Goal: Register for event/course

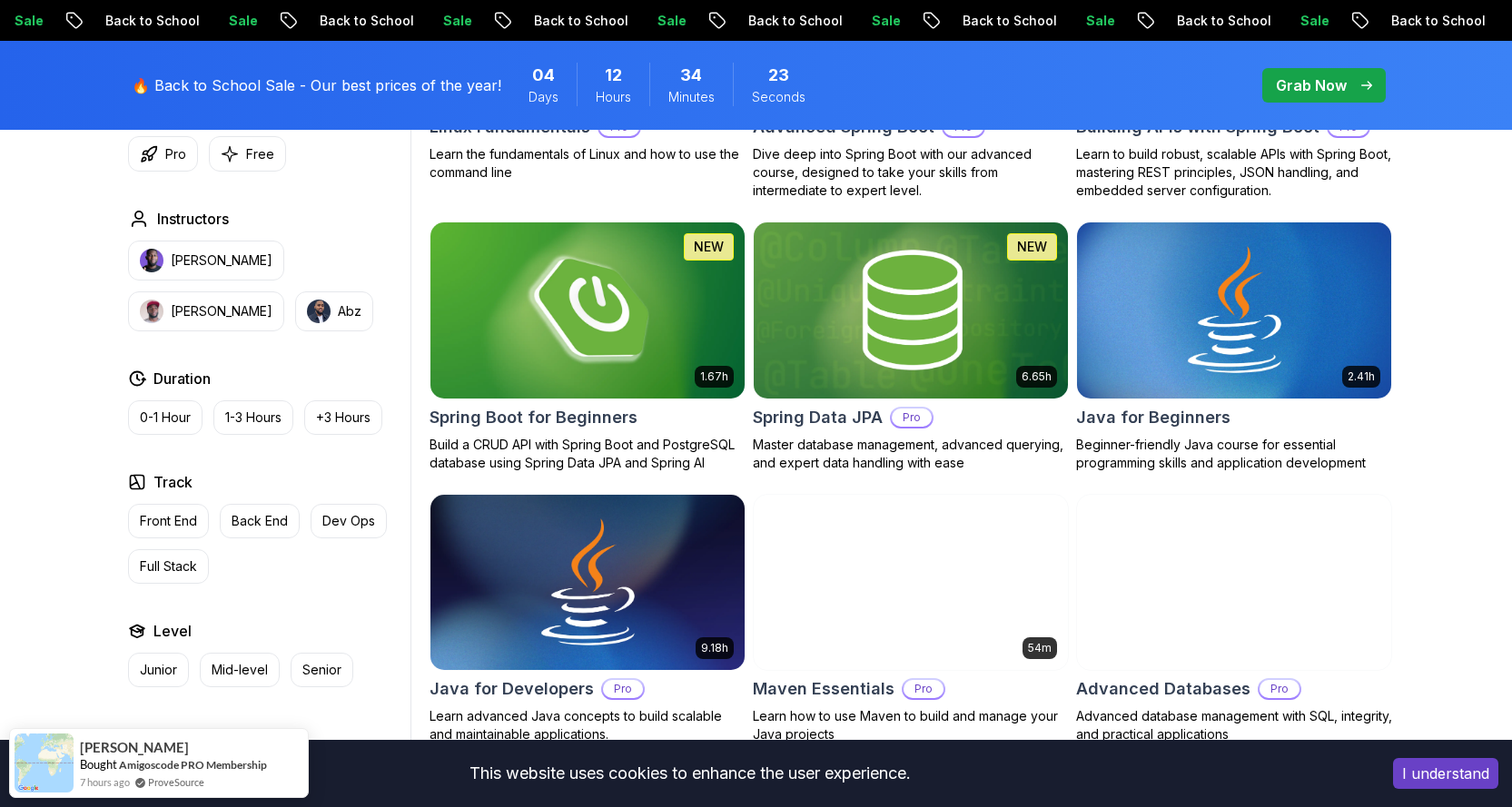
scroll to position [908, 0]
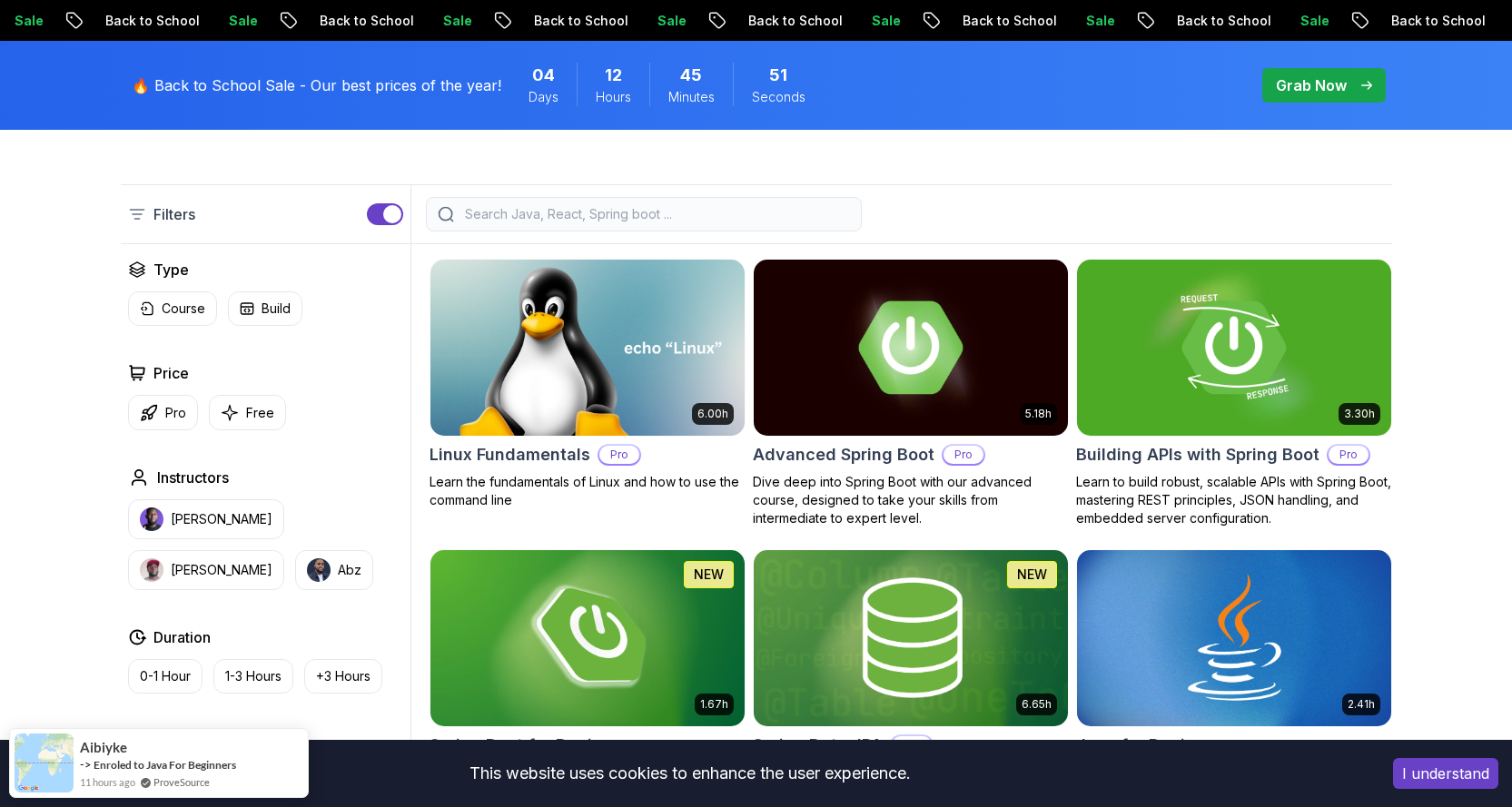
scroll to position [545, 0]
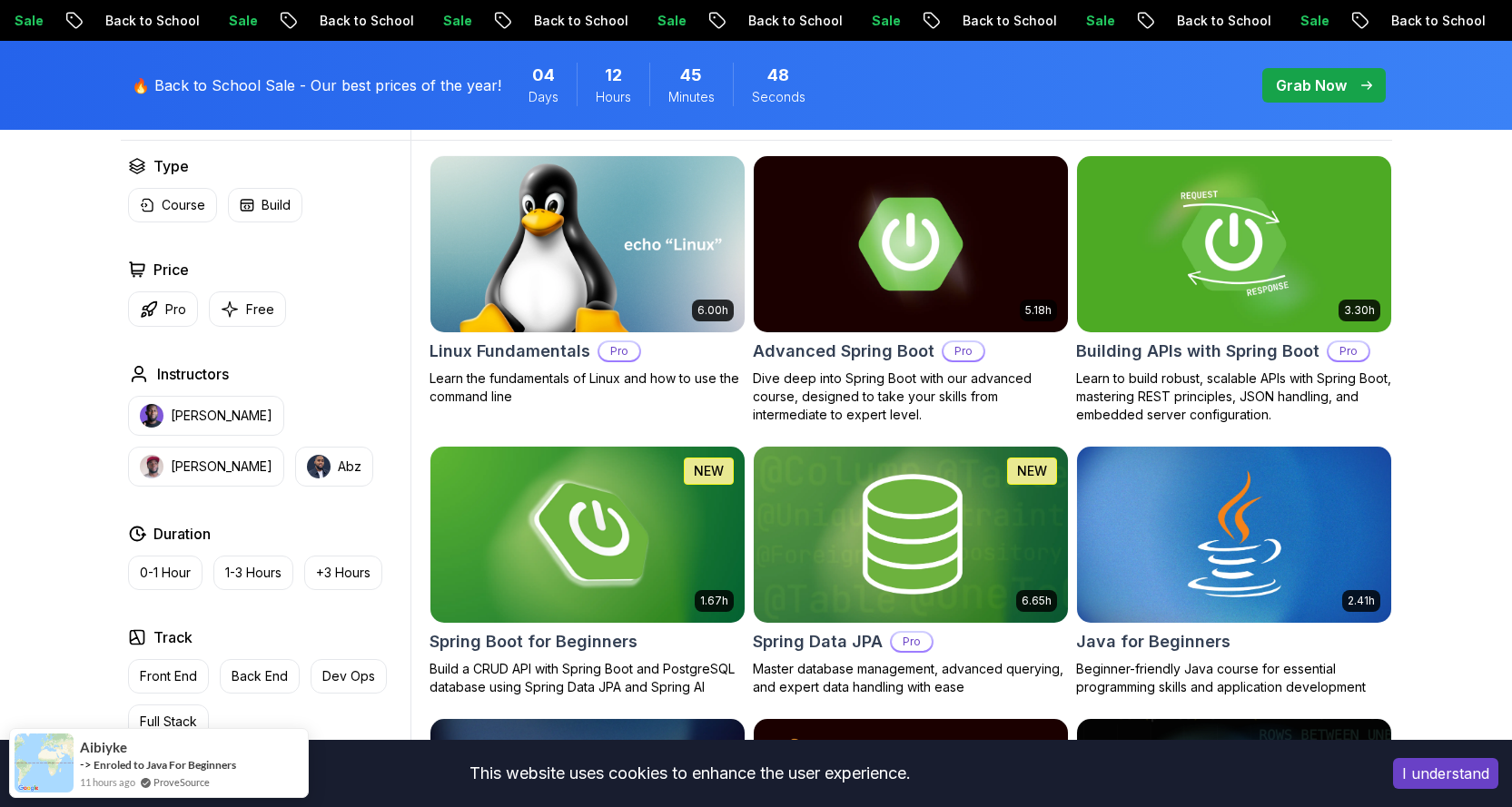
click at [695, 534] on img at bounding box center [587, 534] width 330 height 185
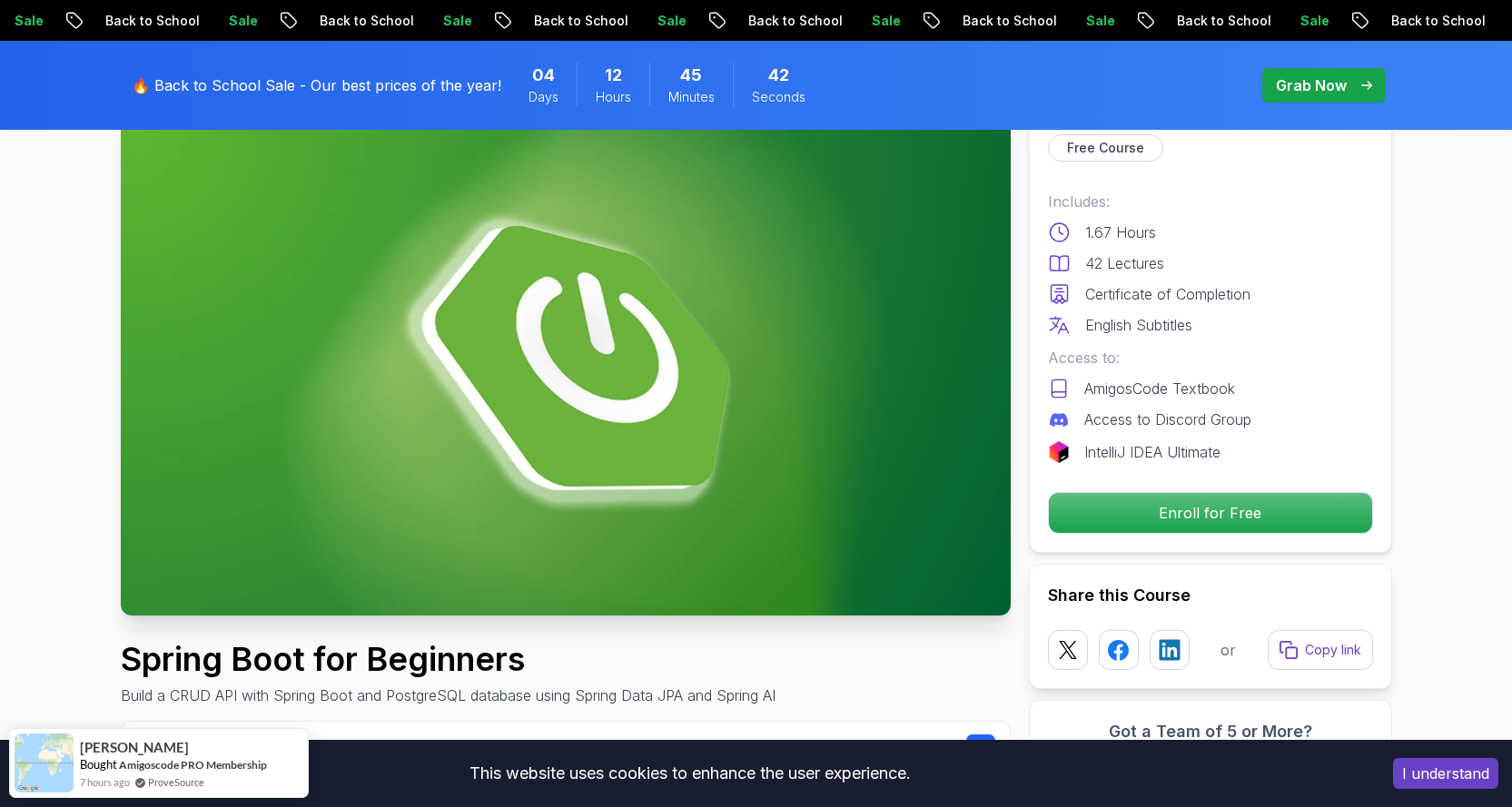
scroll to position [91, 0]
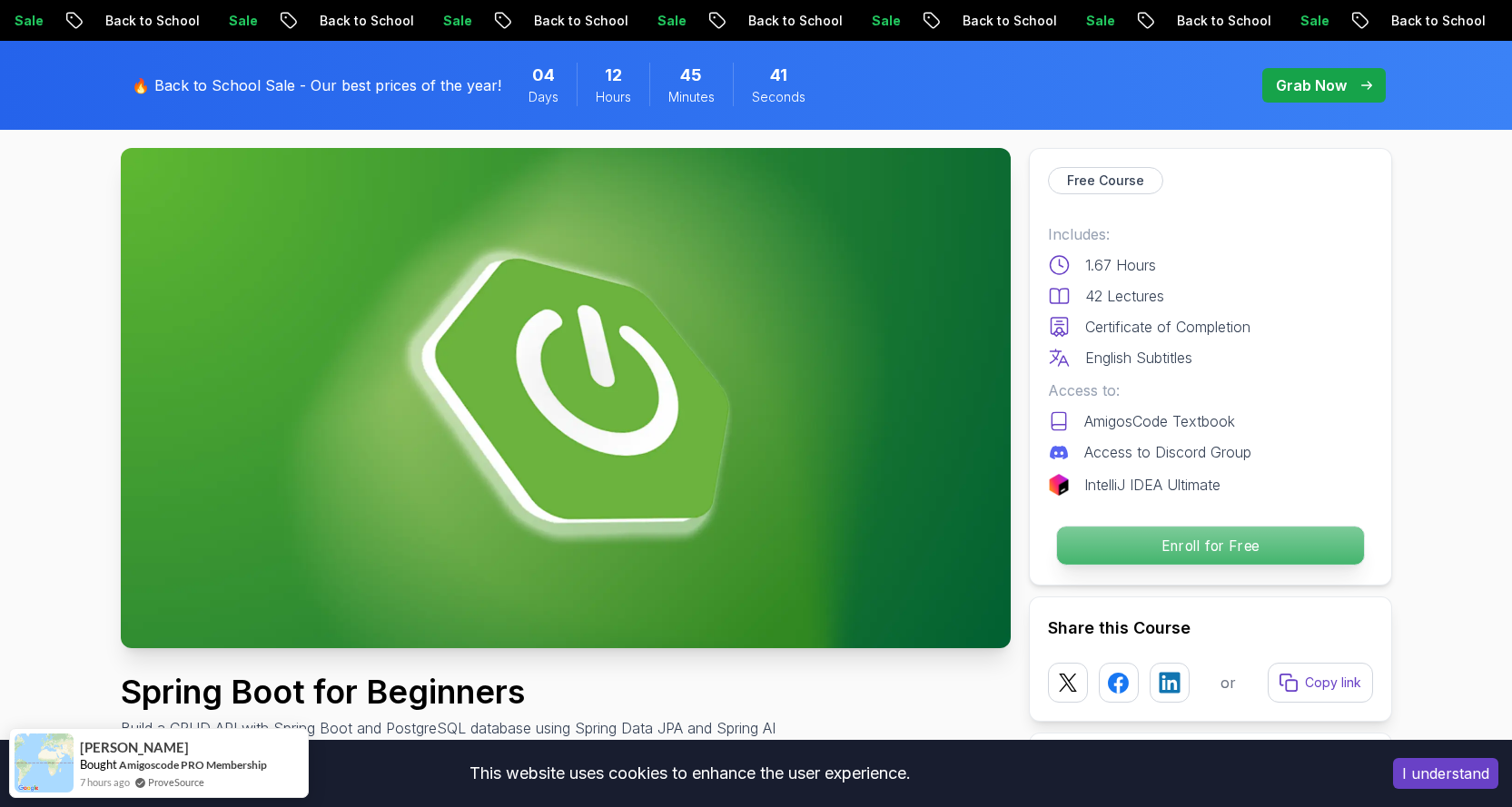
click at [1194, 549] on p "Enroll for Free" at bounding box center [1209, 546] width 307 height 38
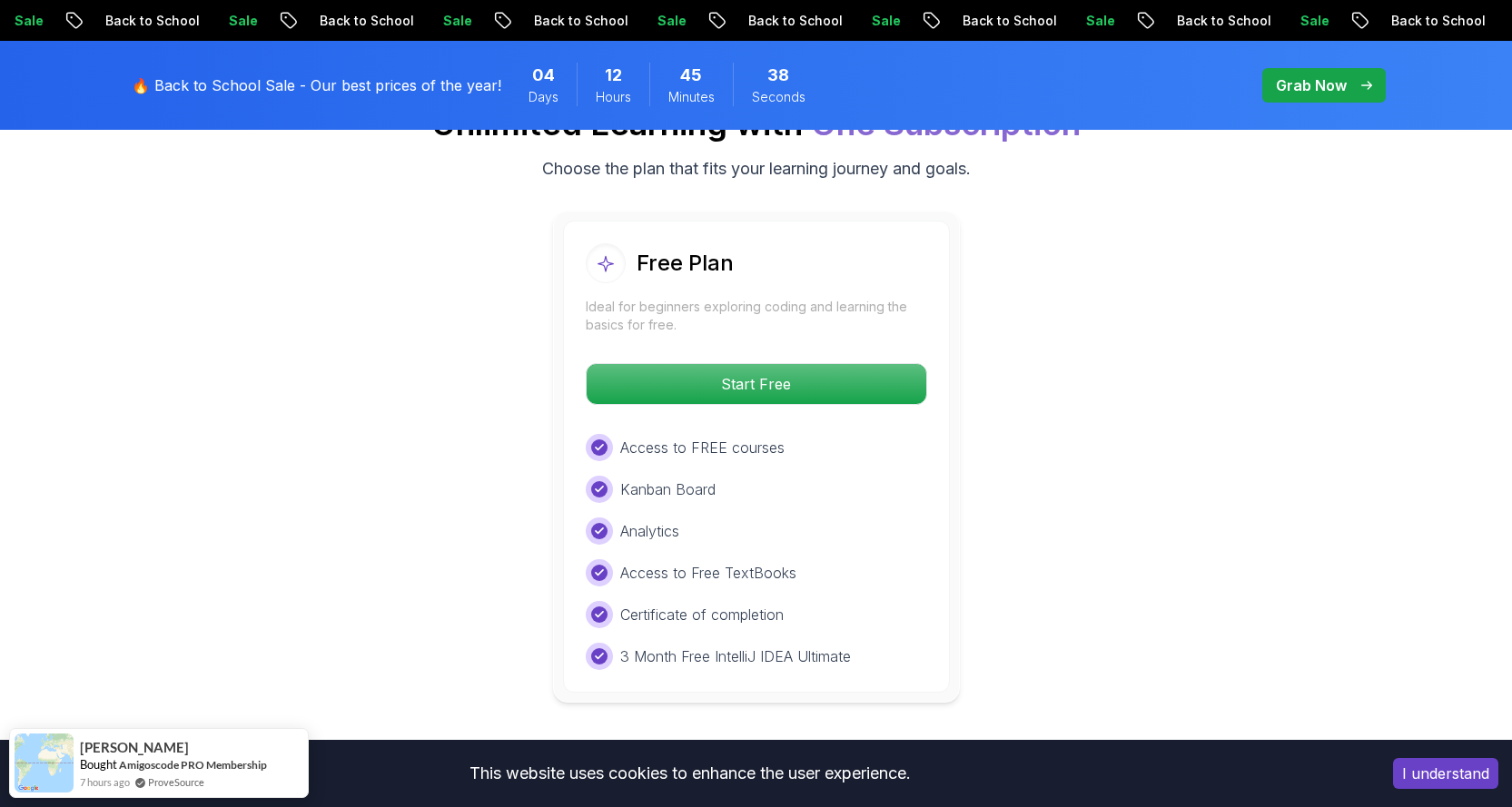
scroll to position [3876, 0]
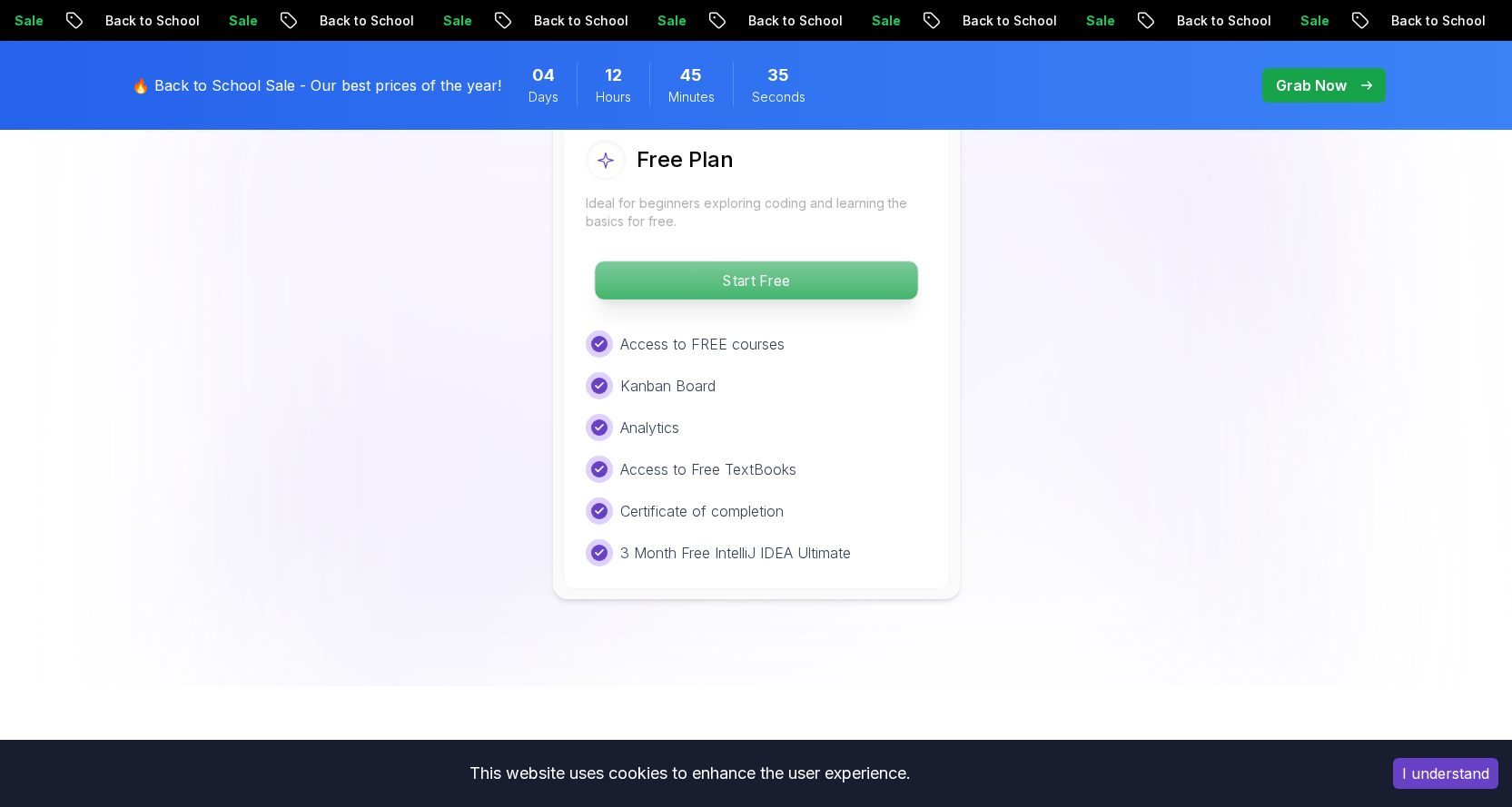
click at [740, 261] on p "Start Free" at bounding box center [756, 280] width 322 height 38
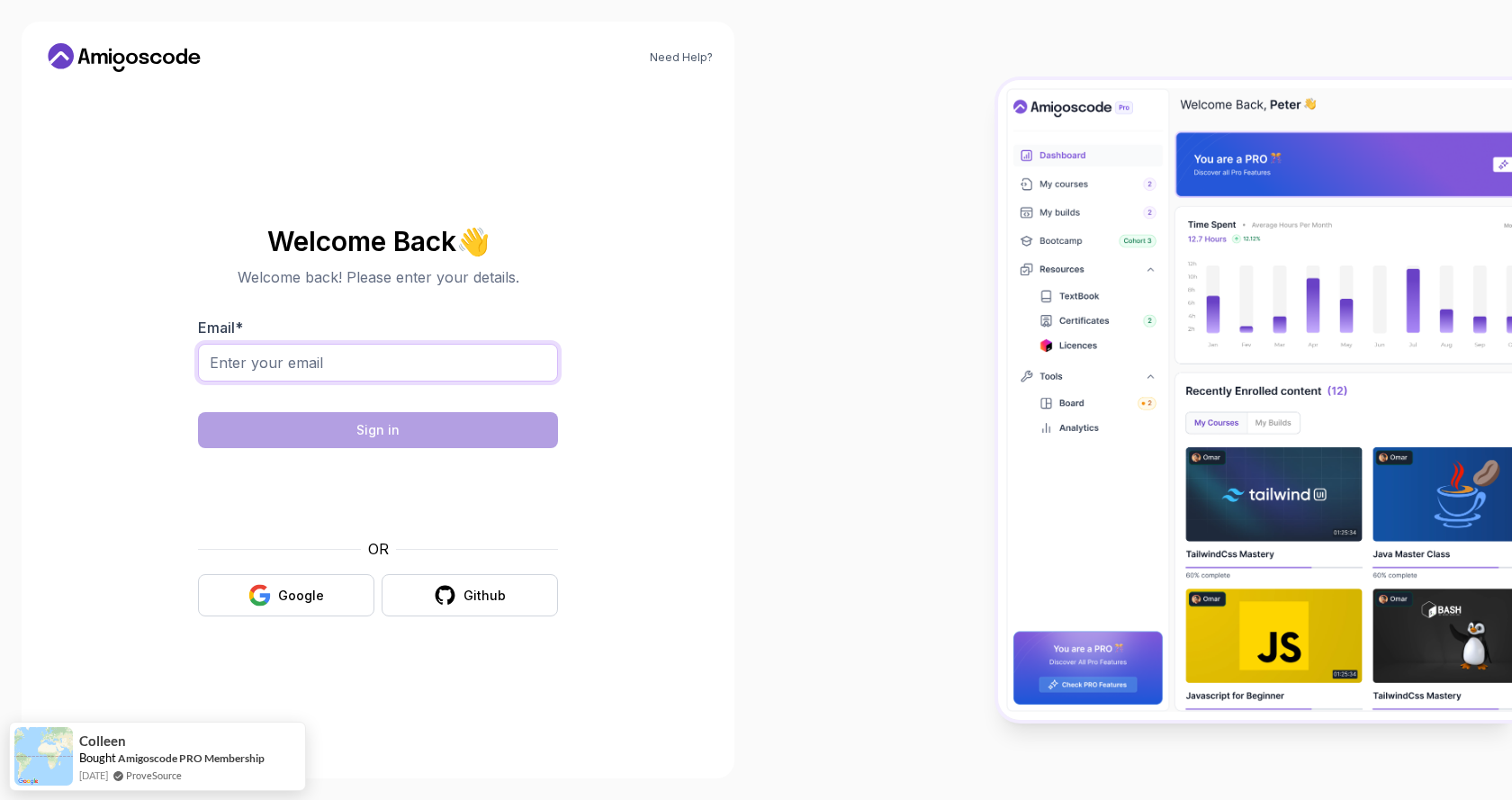
click at [400, 354] on input "Email *" at bounding box center [377, 363] width 360 height 38
type input "kasunidilthara3@gmail.com"
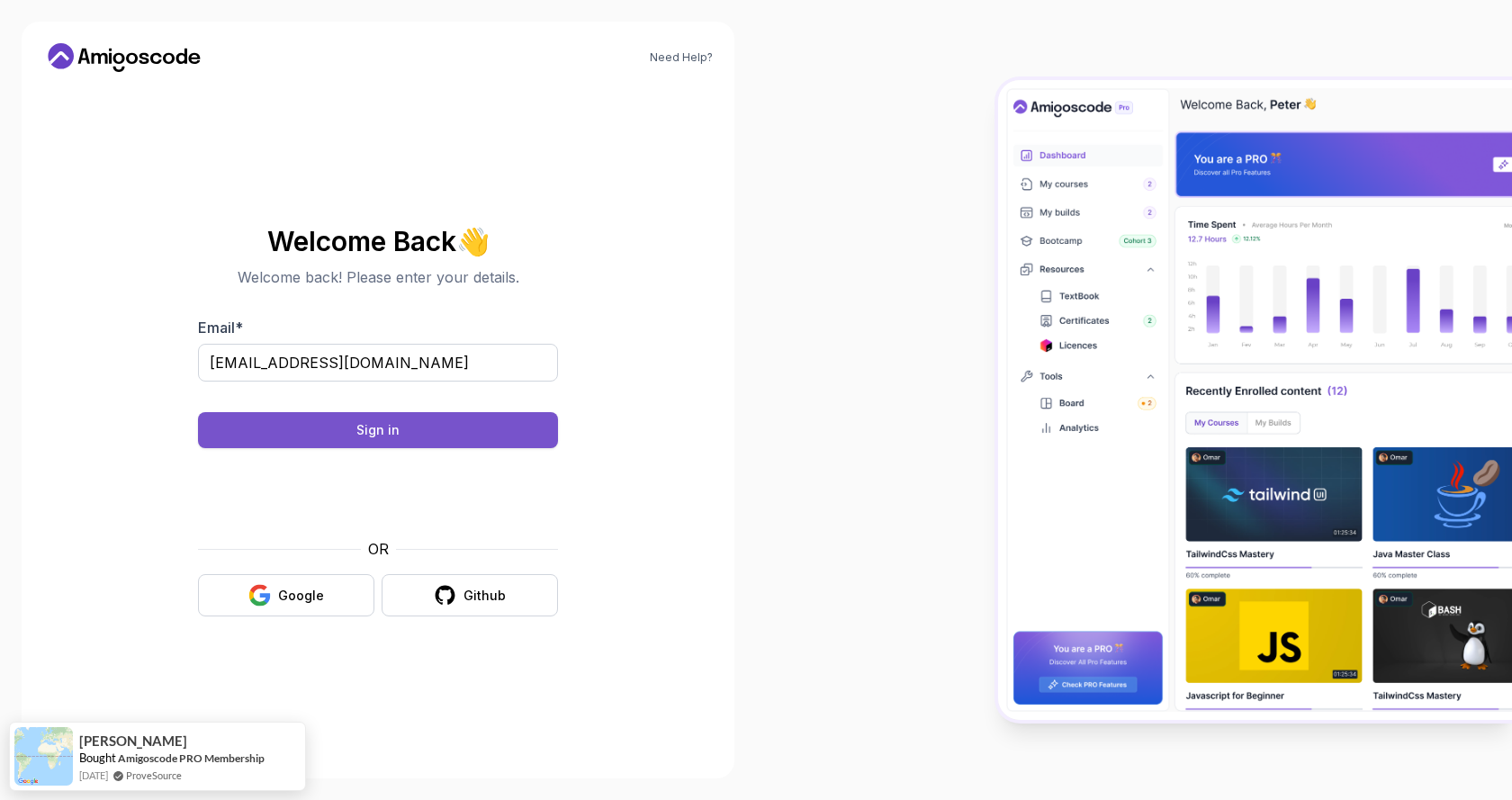
click at [431, 435] on button "Sign in" at bounding box center [377, 430] width 360 height 36
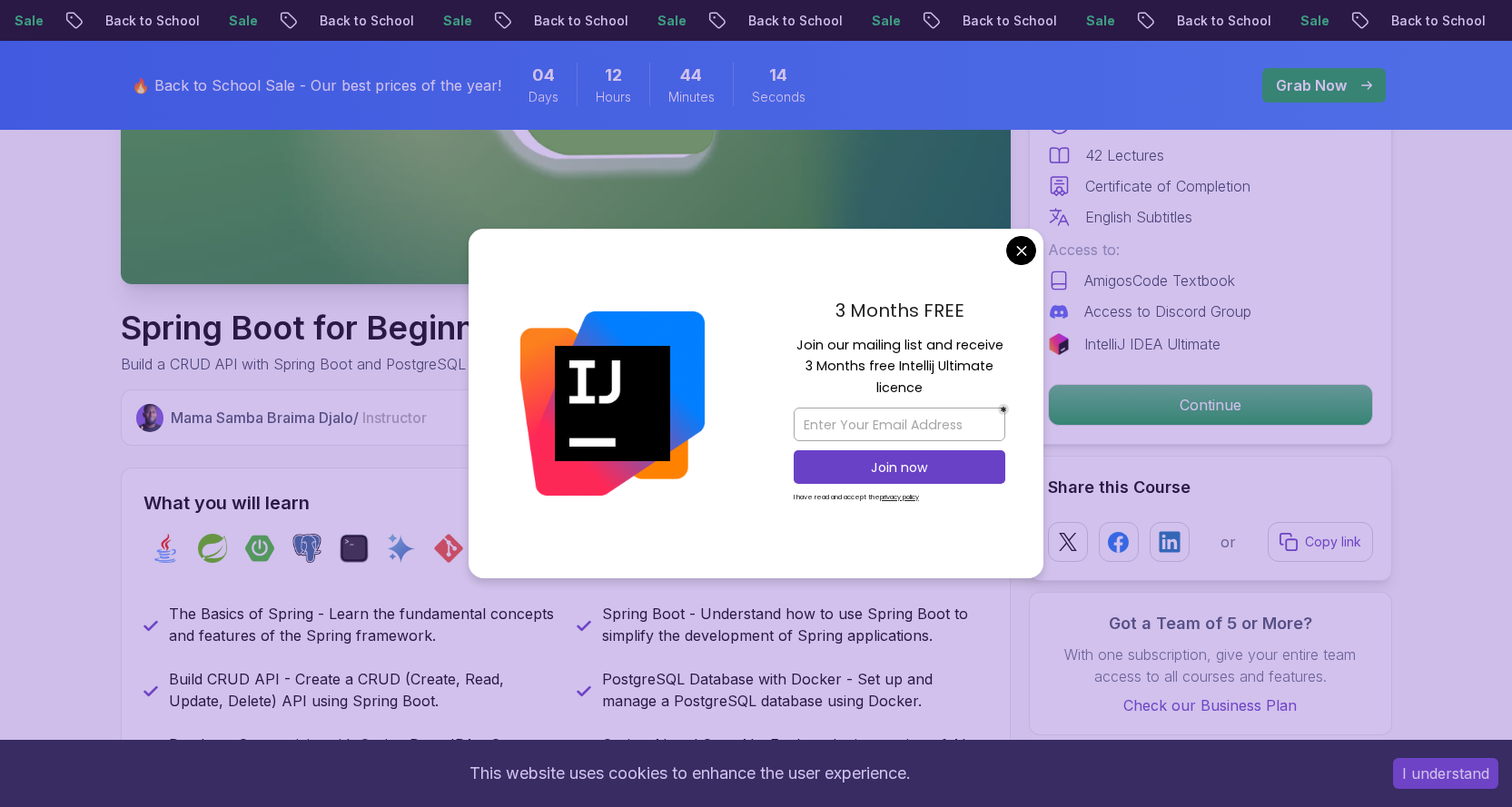
scroll to position [454, 0]
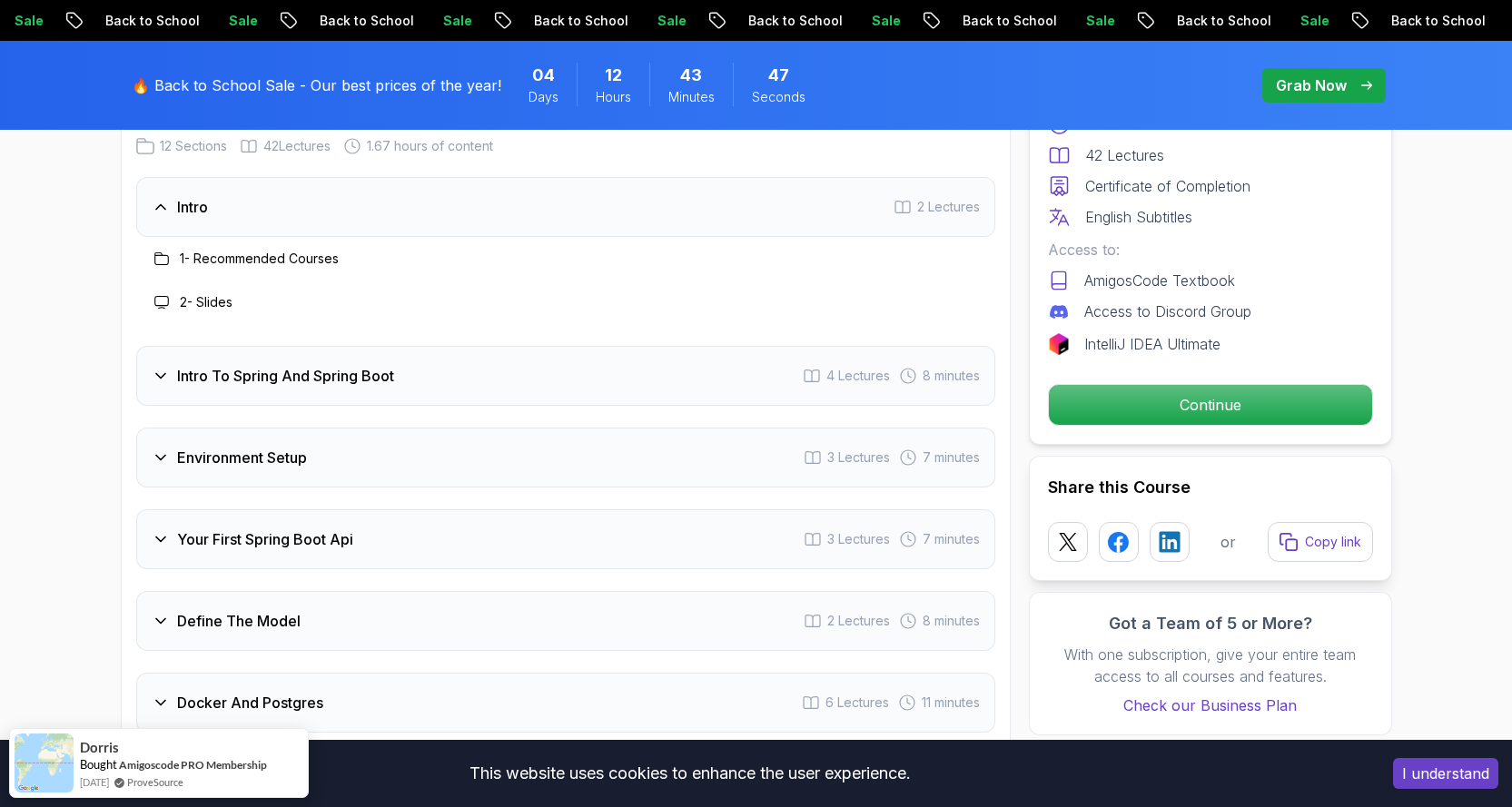
scroll to position [2360, 0]
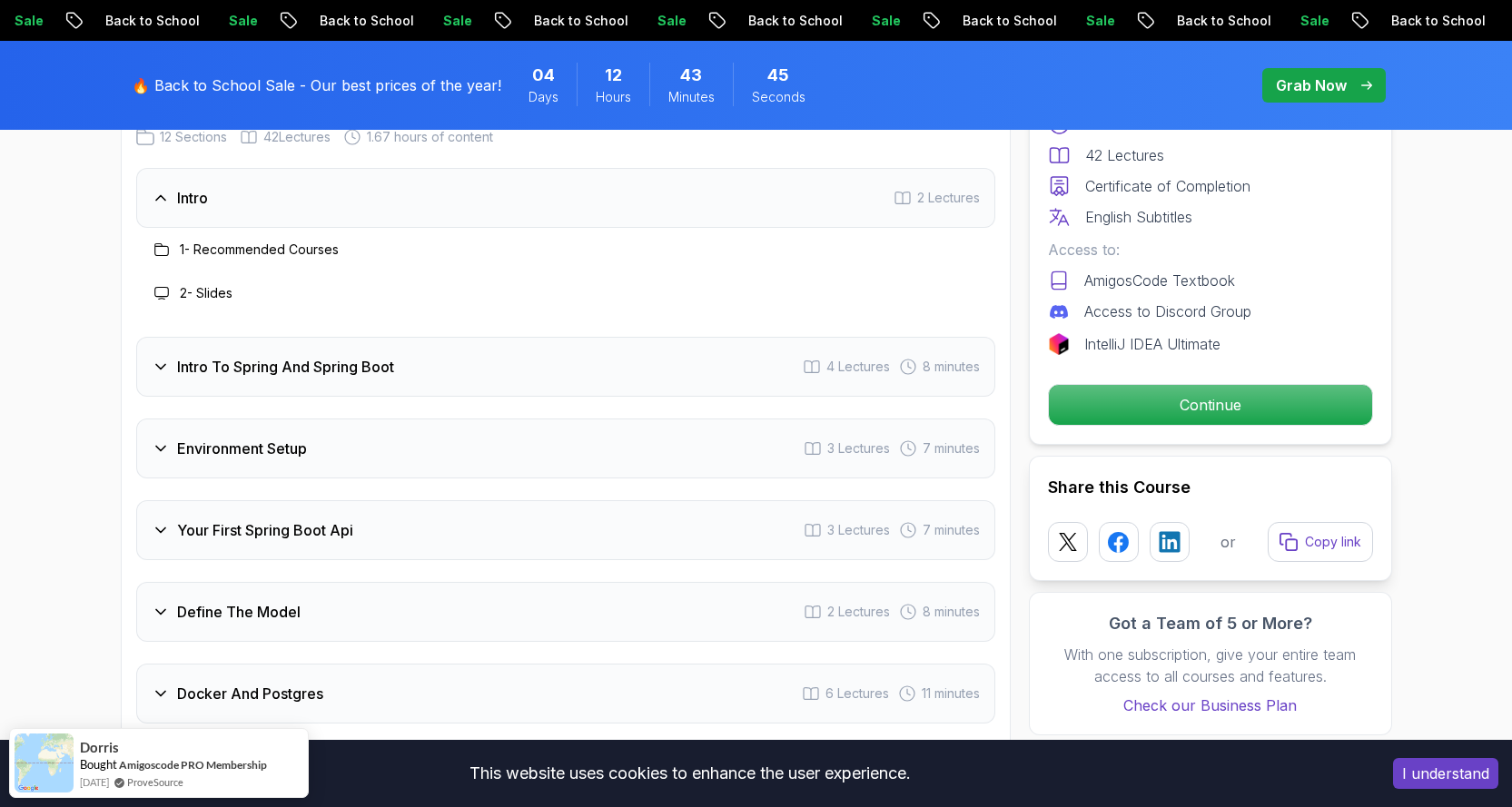
click at [153, 358] on icon at bounding box center [161, 367] width 18 height 18
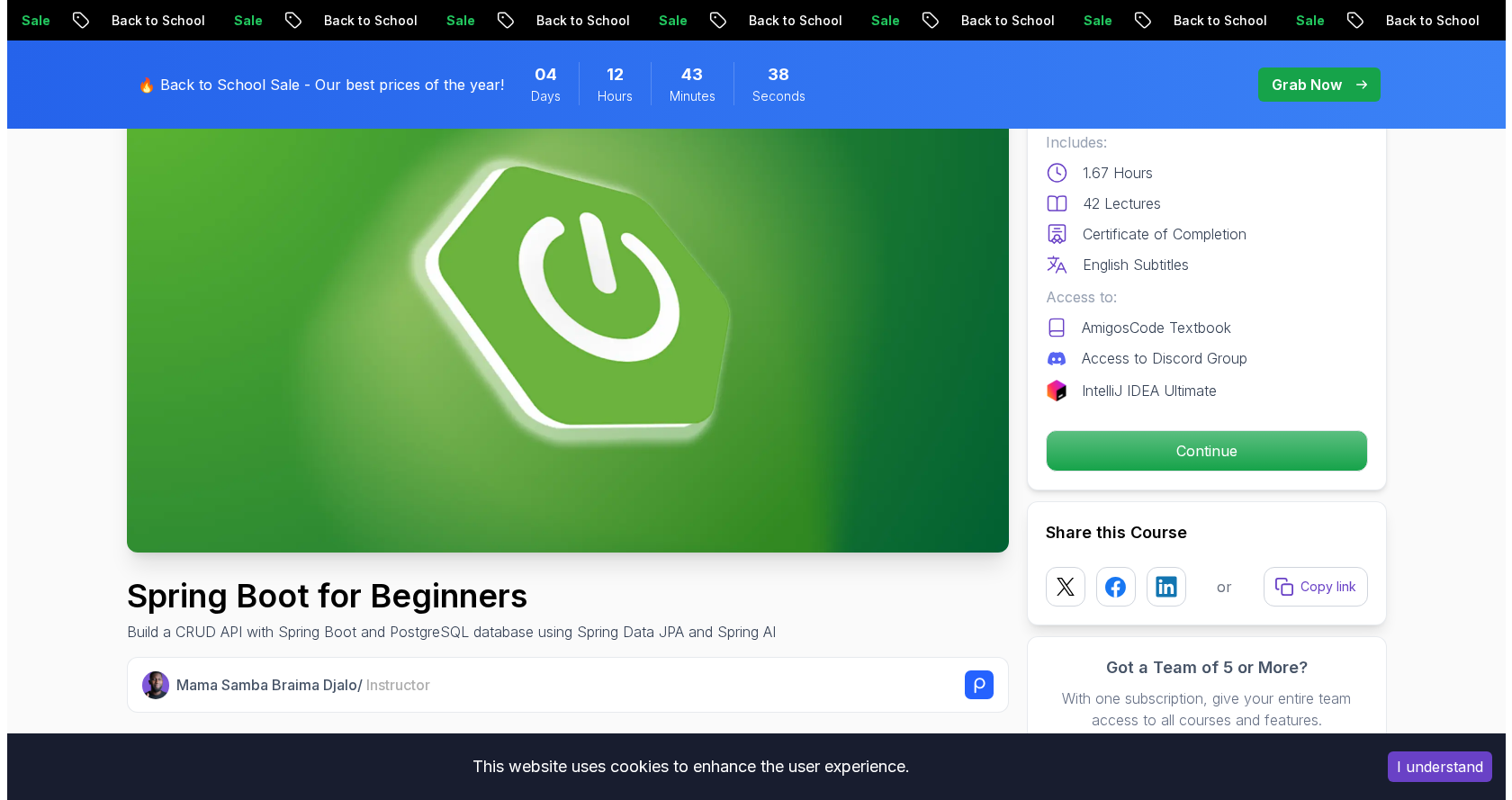
scroll to position [0, 0]
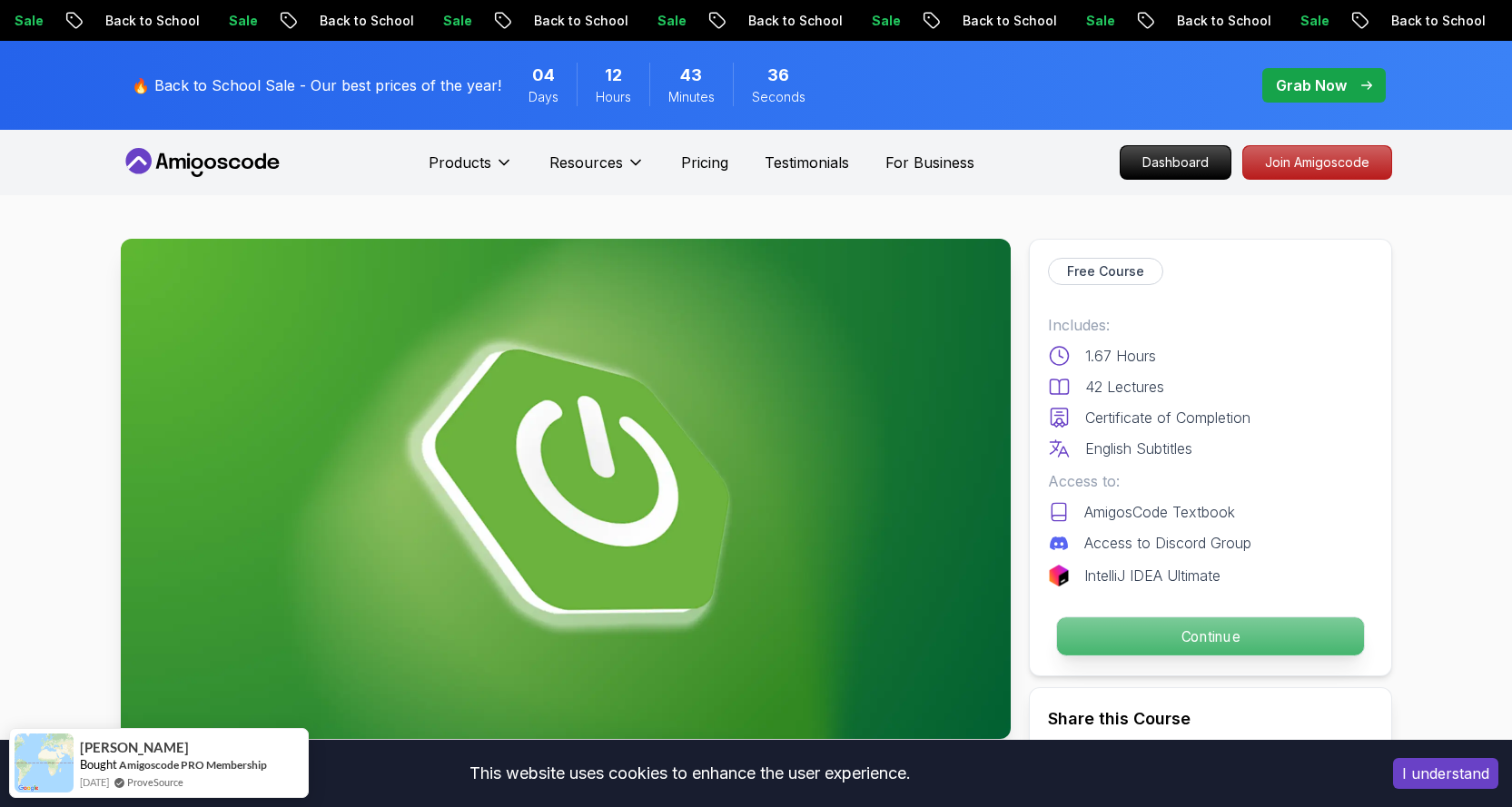
click at [1182, 641] on p "Continue" at bounding box center [1209, 636] width 307 height 38
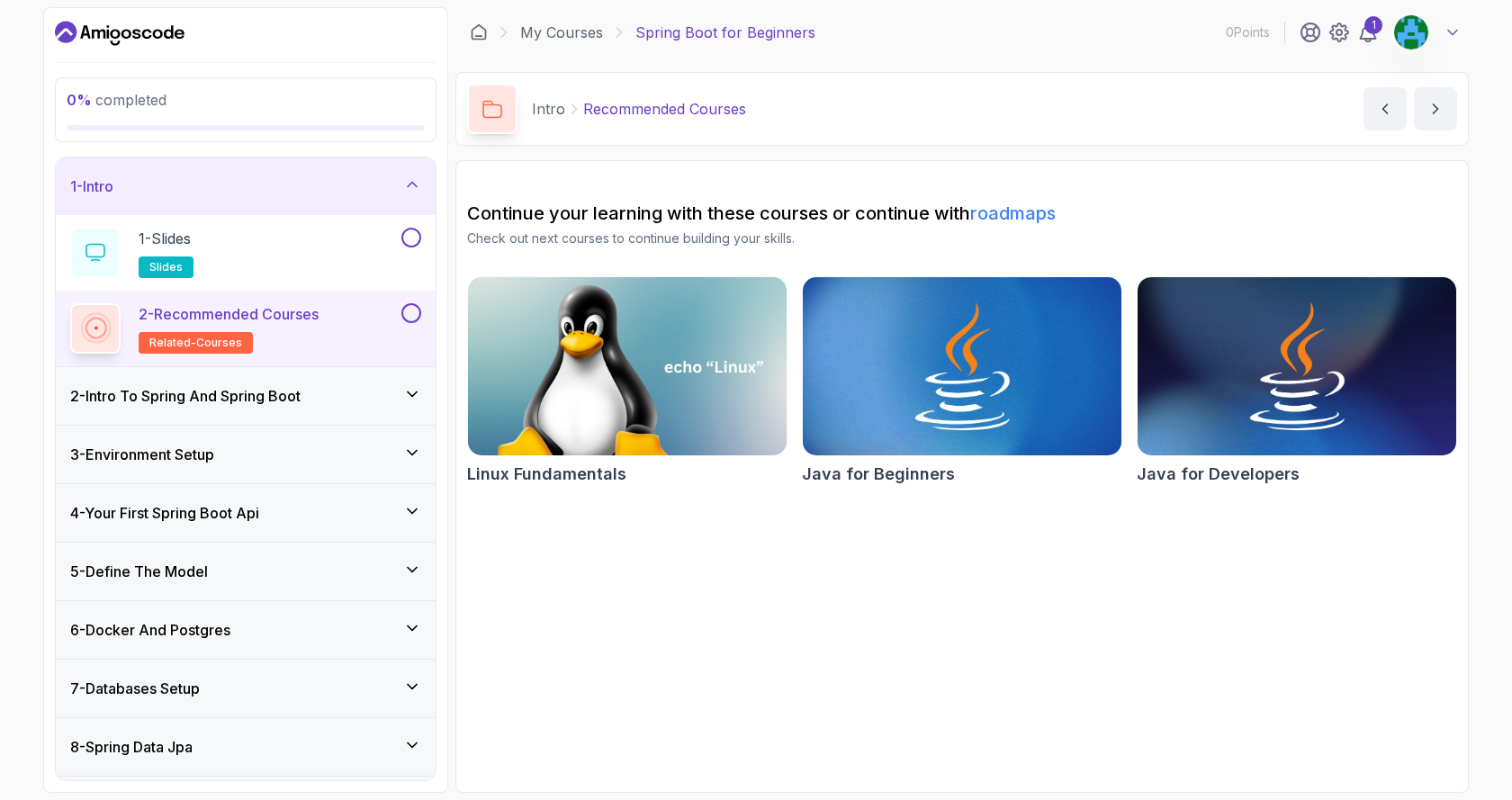
click at [415, 396] on icon at bounding box center [412, 394] width 18 height 18
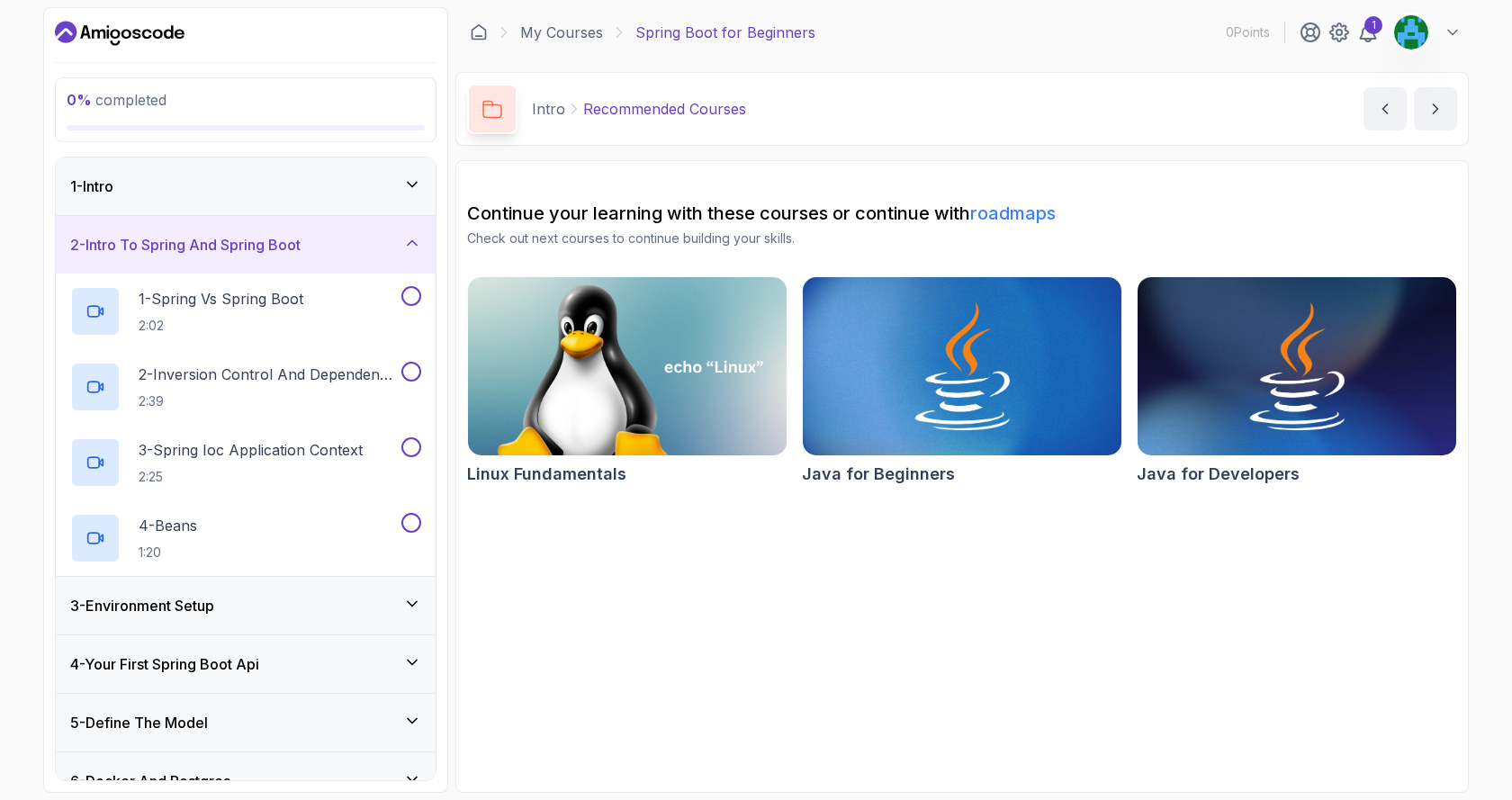
click at [408, 236] on icon at bounding box center [412, 243] width 18 height 18
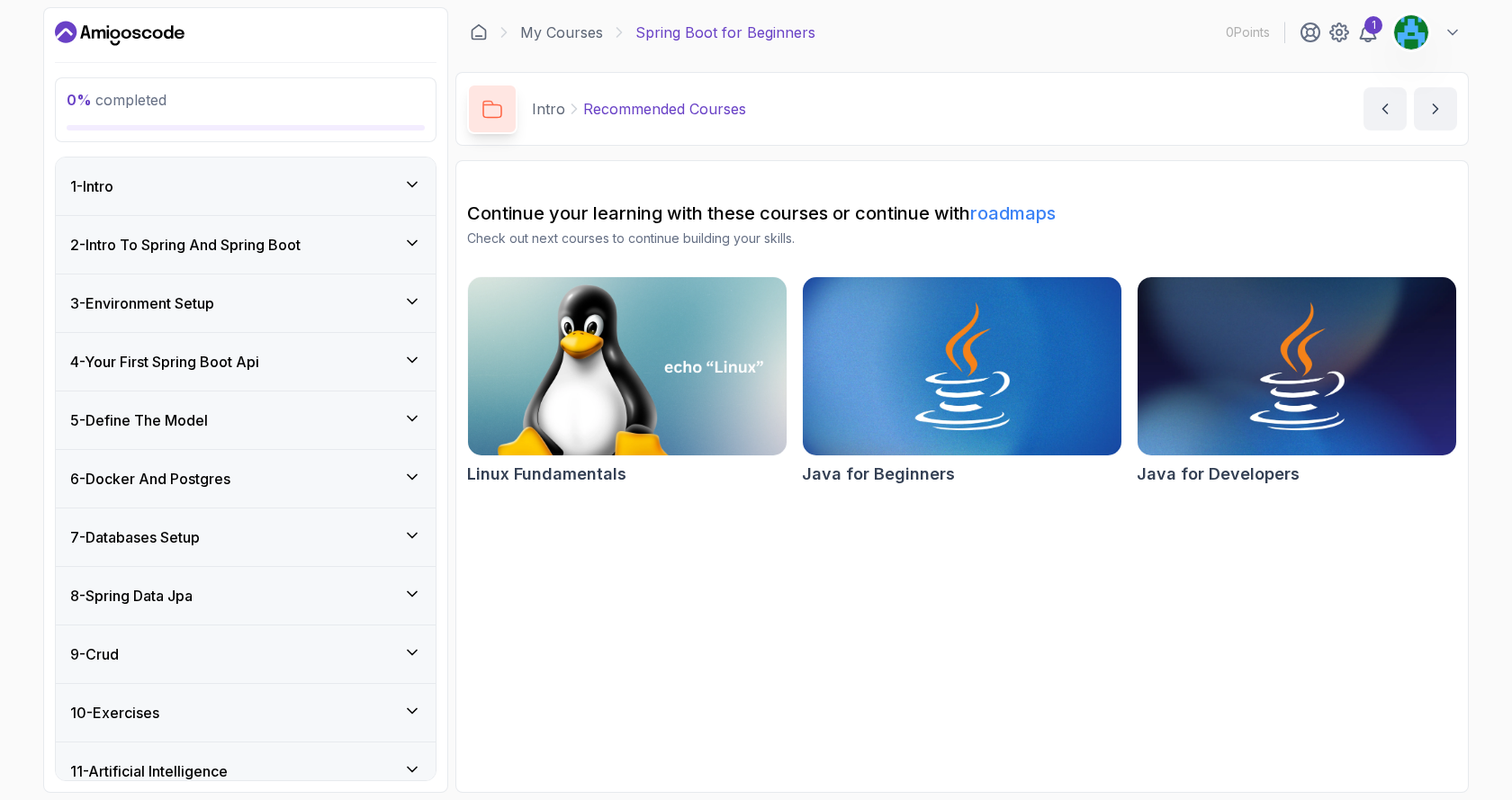
click at [419, 184] on icon at bounding box center [412, 185] width 18 height 18
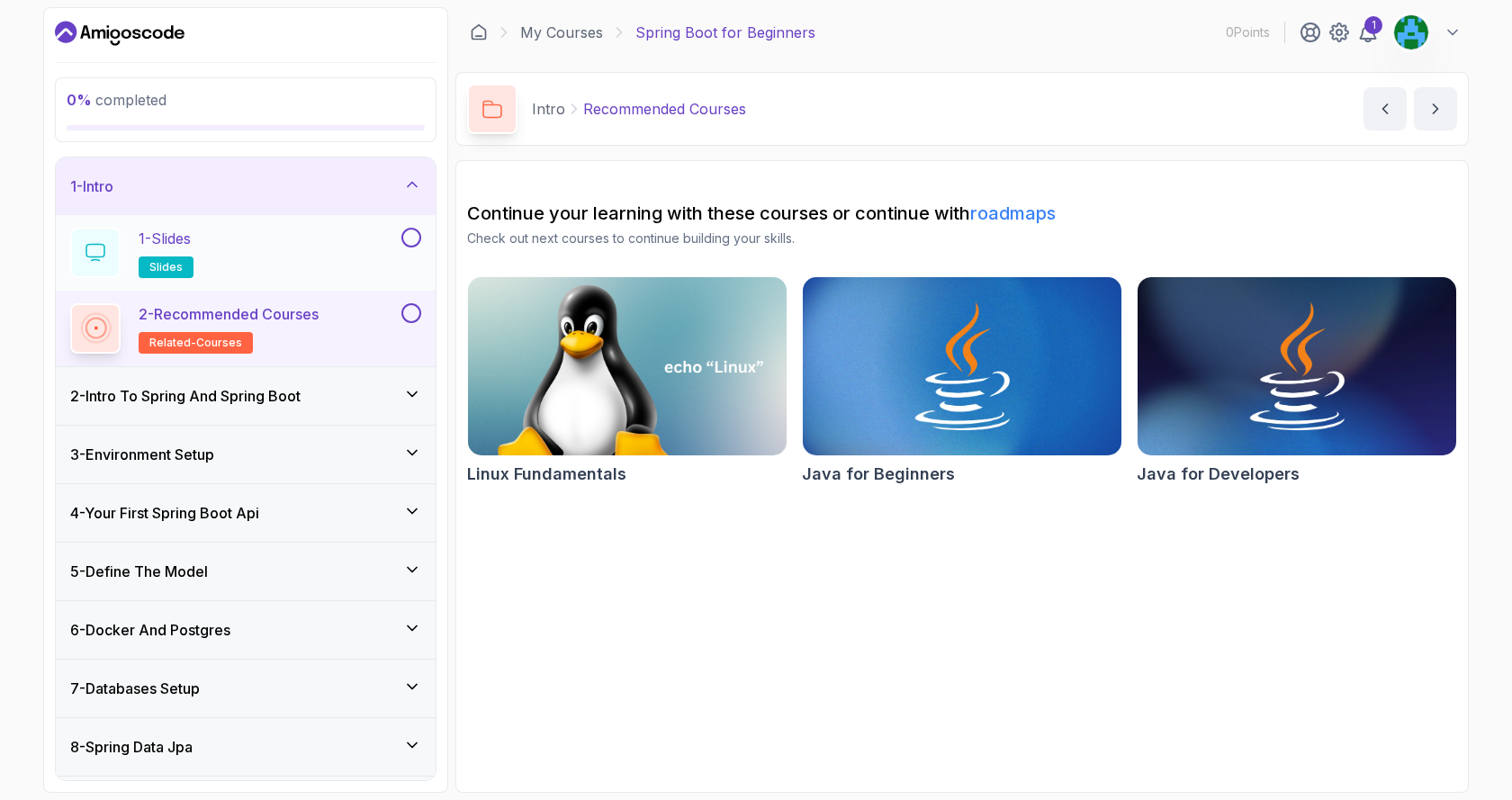
click at [174, 242] on p "1 - Slides" at bounding box center [165, 238] width 52 height 22
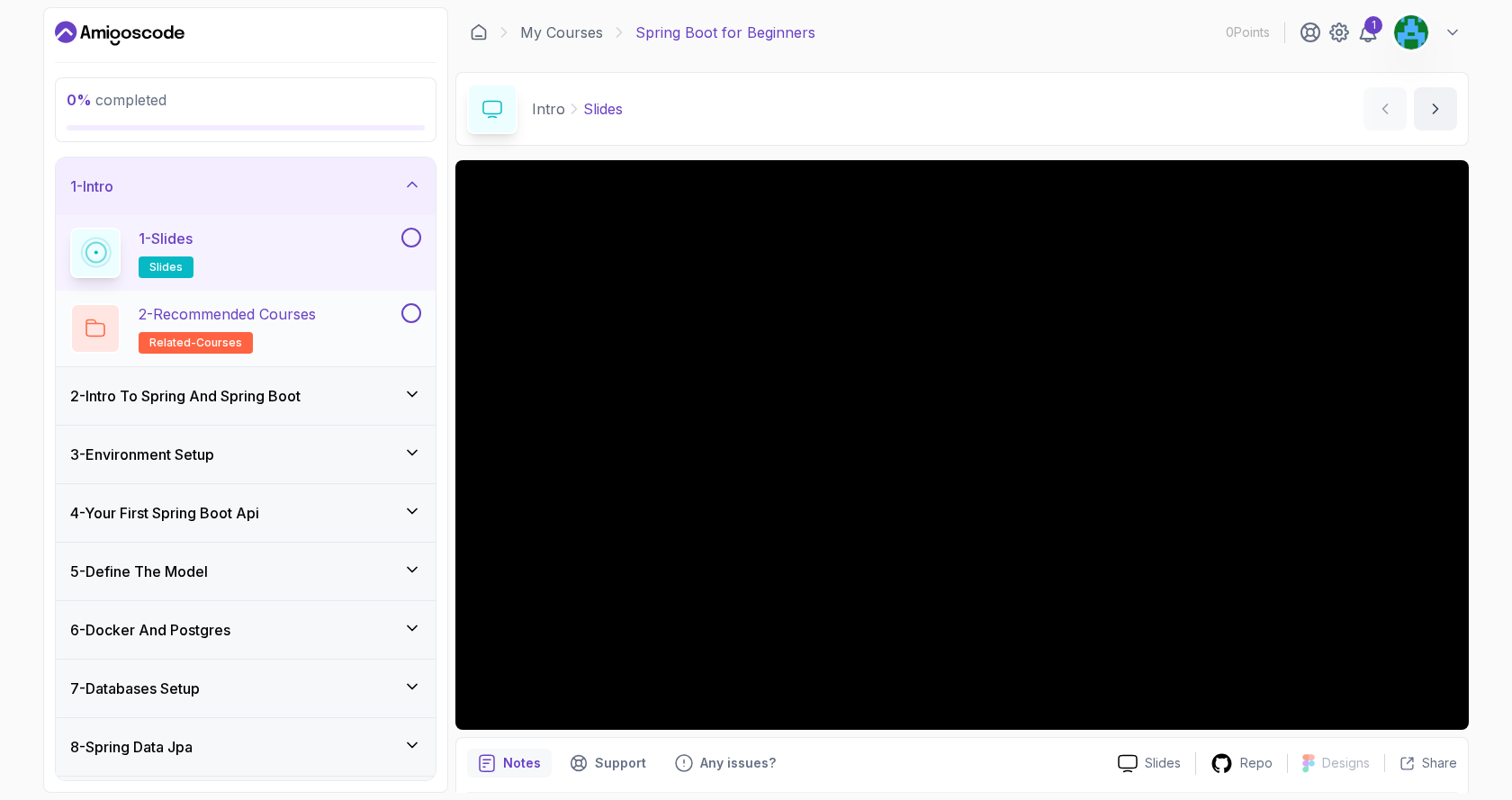
click at [235, 311] on p "2 - Recommended Courses" at bounding box center [227, 314] width 178 height 22
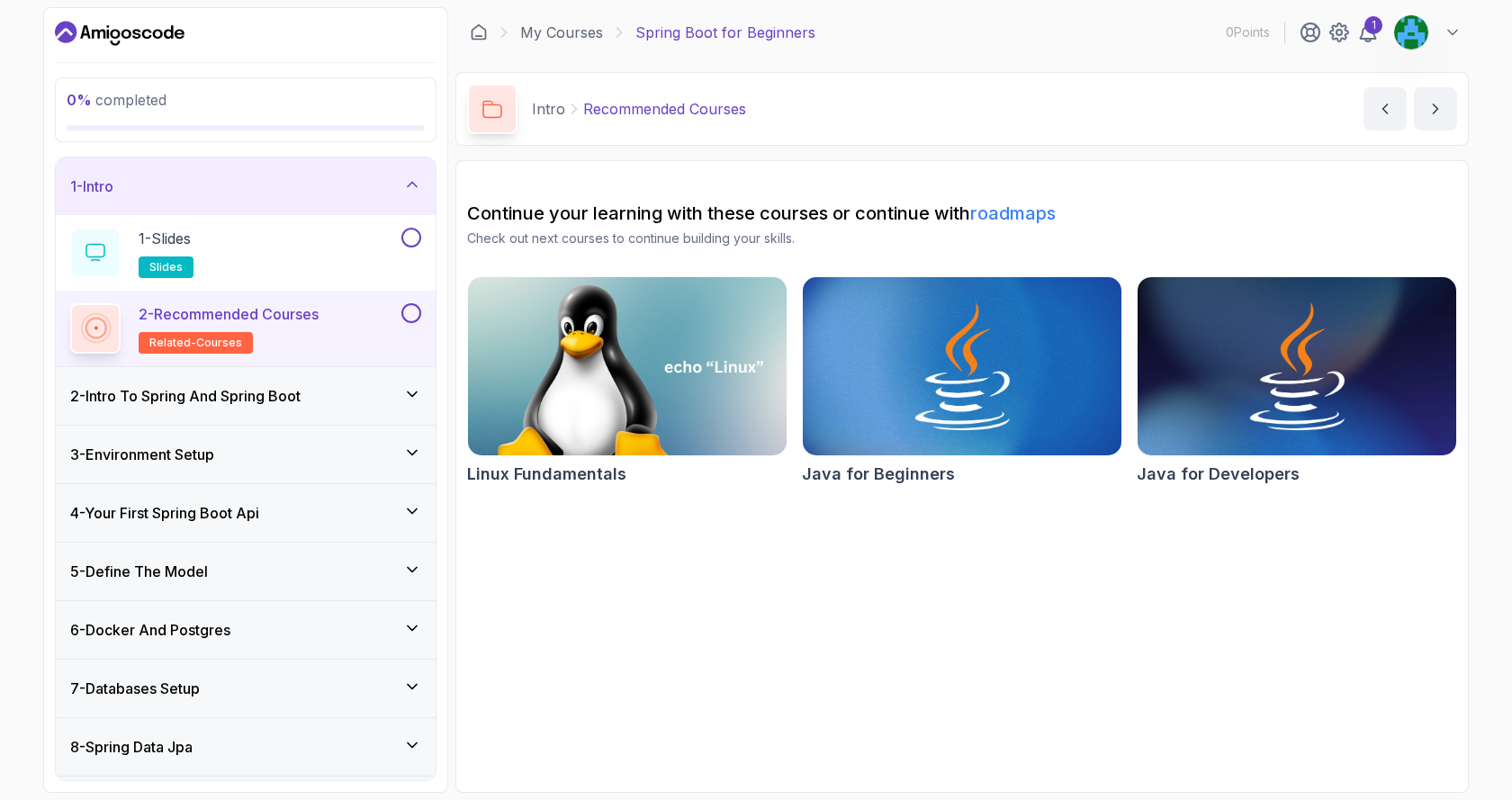
click at [85, 322] on icon at bounding box center [96, 327] width 24 height 24
click at [416, 393] on icon at bounding box center [412, 393] width 9 height 5
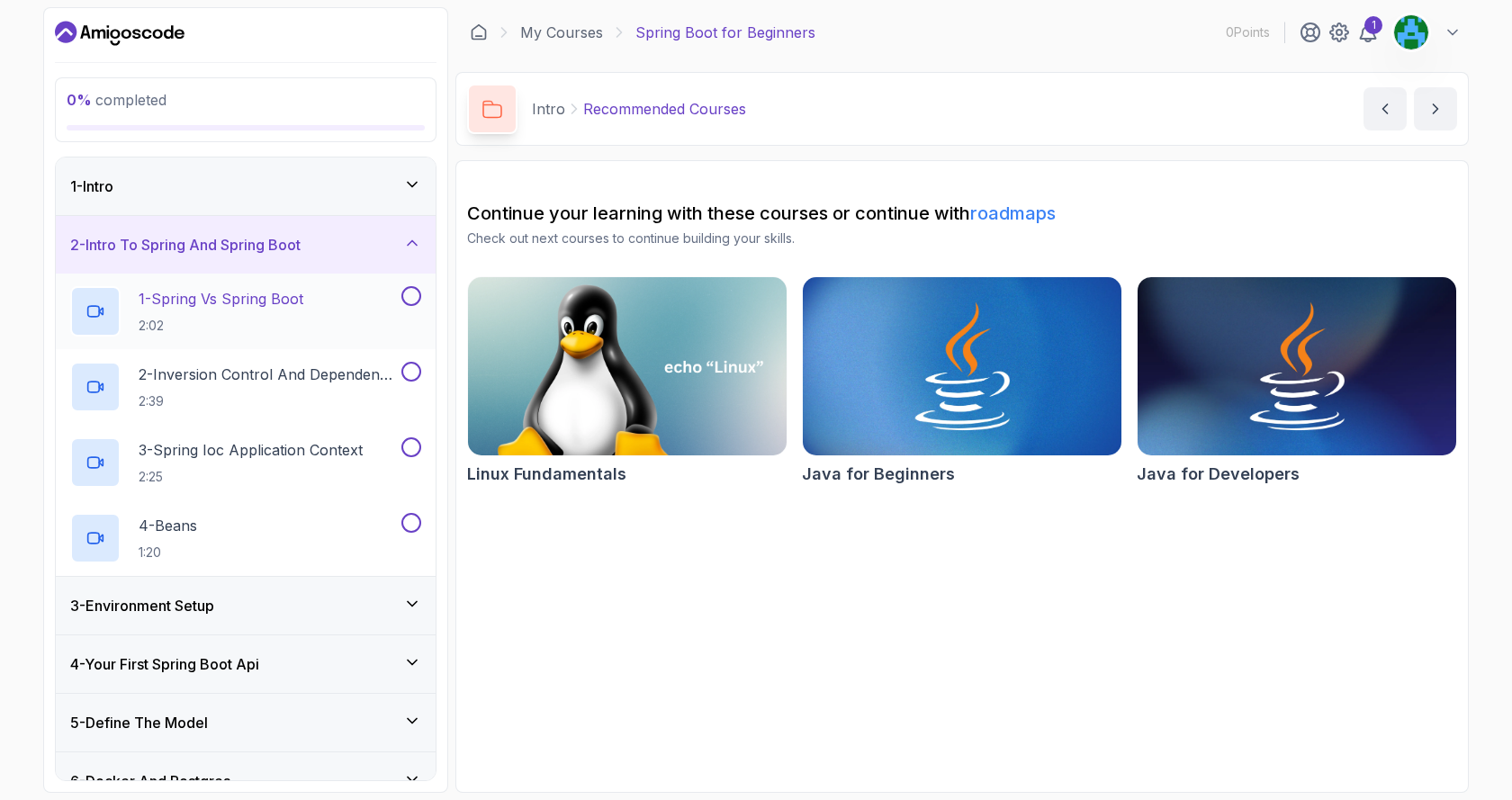
click at [98, 306] on icon at bounding box center [94, 311] width 12 height 11
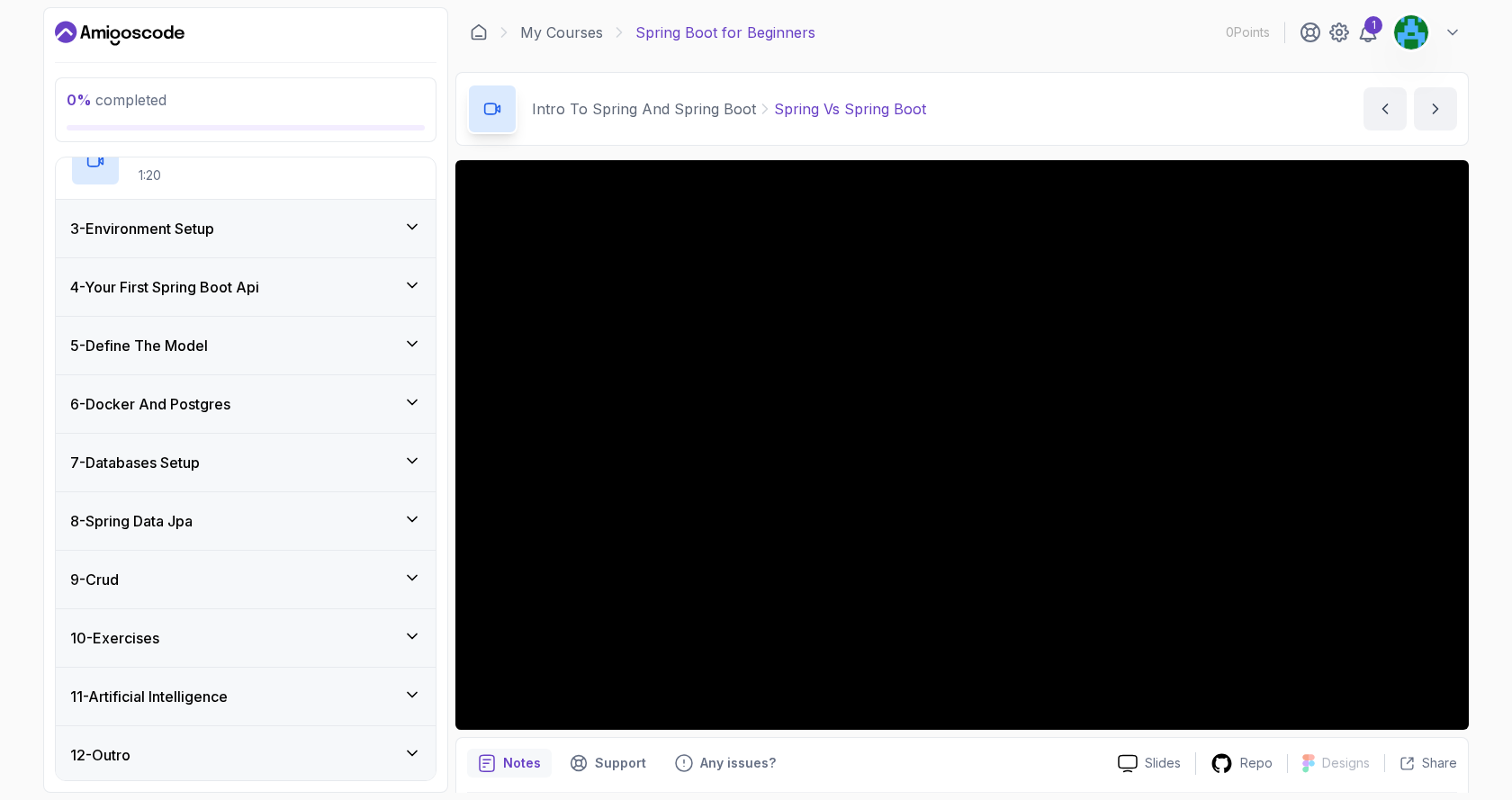
scroll to position [381, 0]
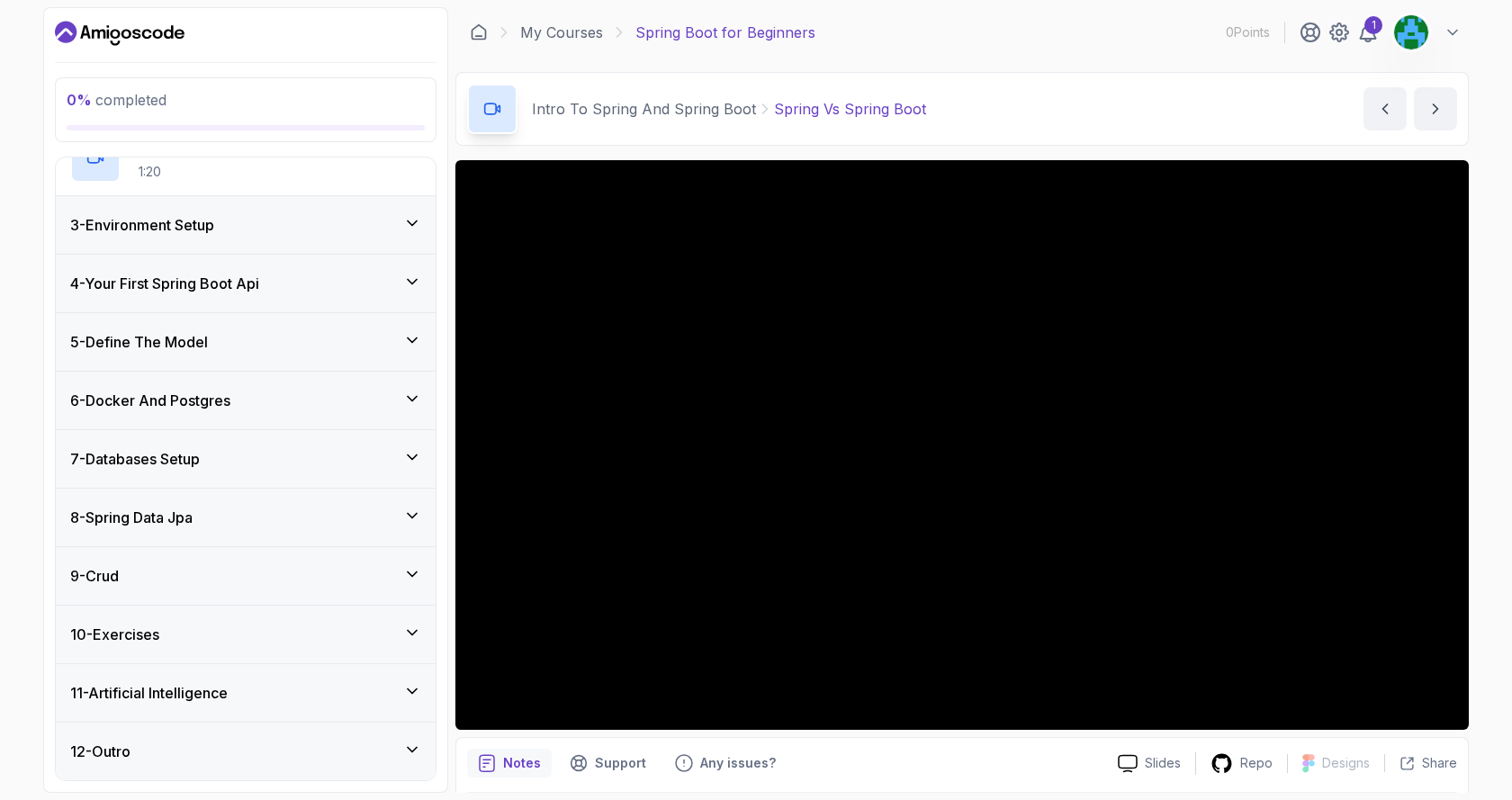
click at [416, 626] on icon at bounding box center [412, 632] width 18 height 18
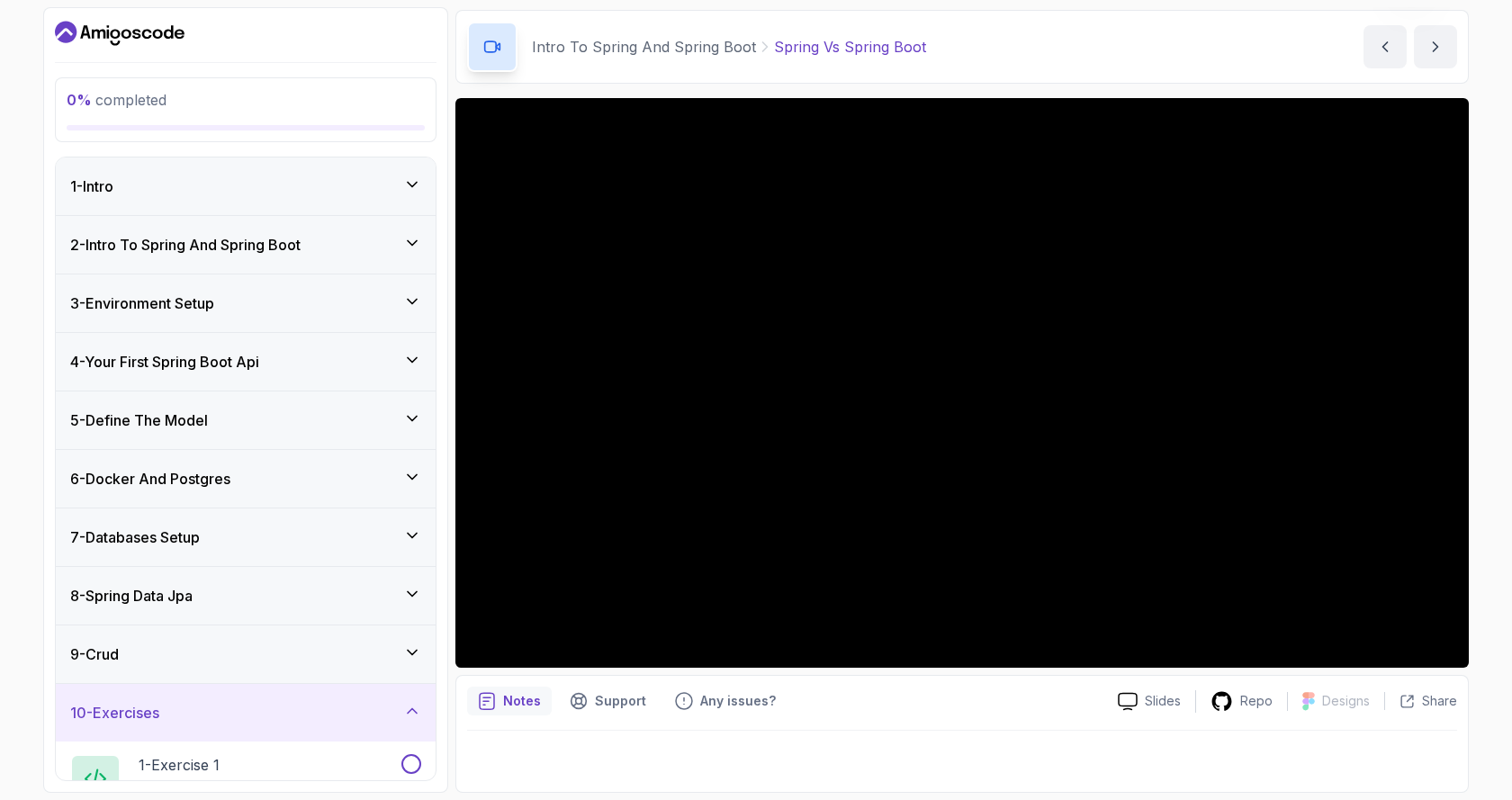
scroll to position [0, 0]
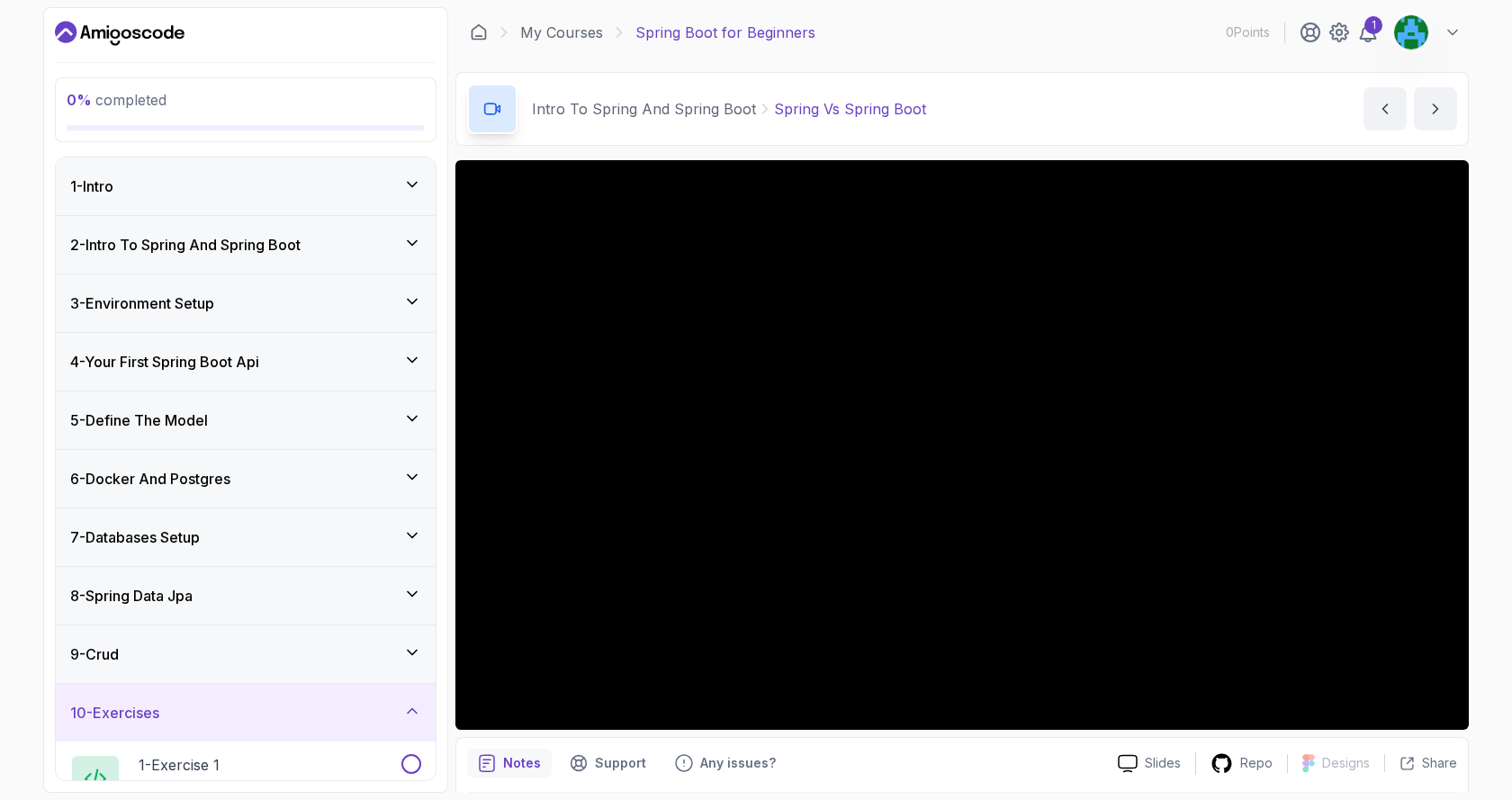
click at [134, 170] on div "1 - Intro" at bounding box center [245, 187] width 380 height 58
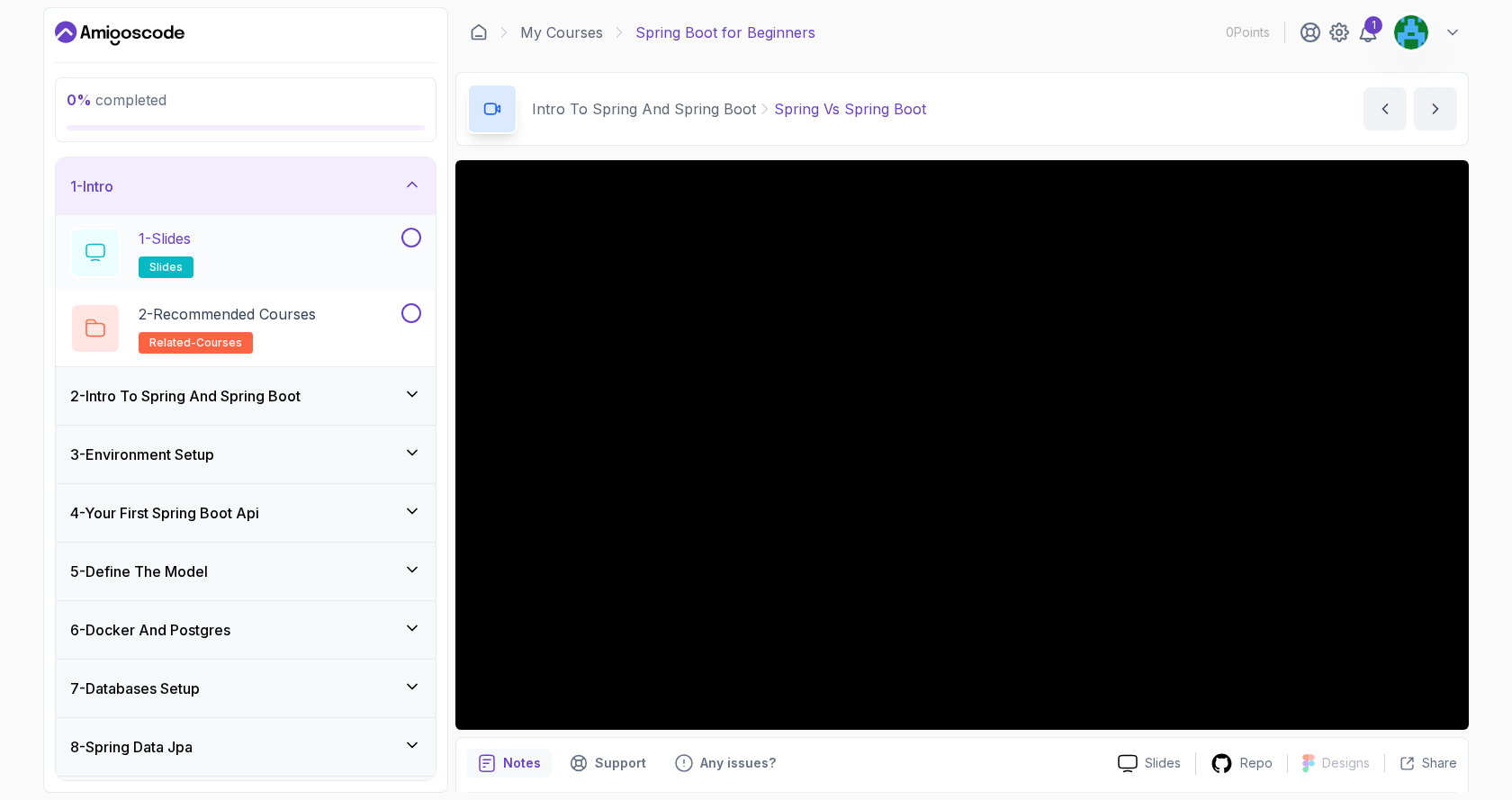
click at [116, 243] on div at bounding box center [96, 253] width 51 height 51
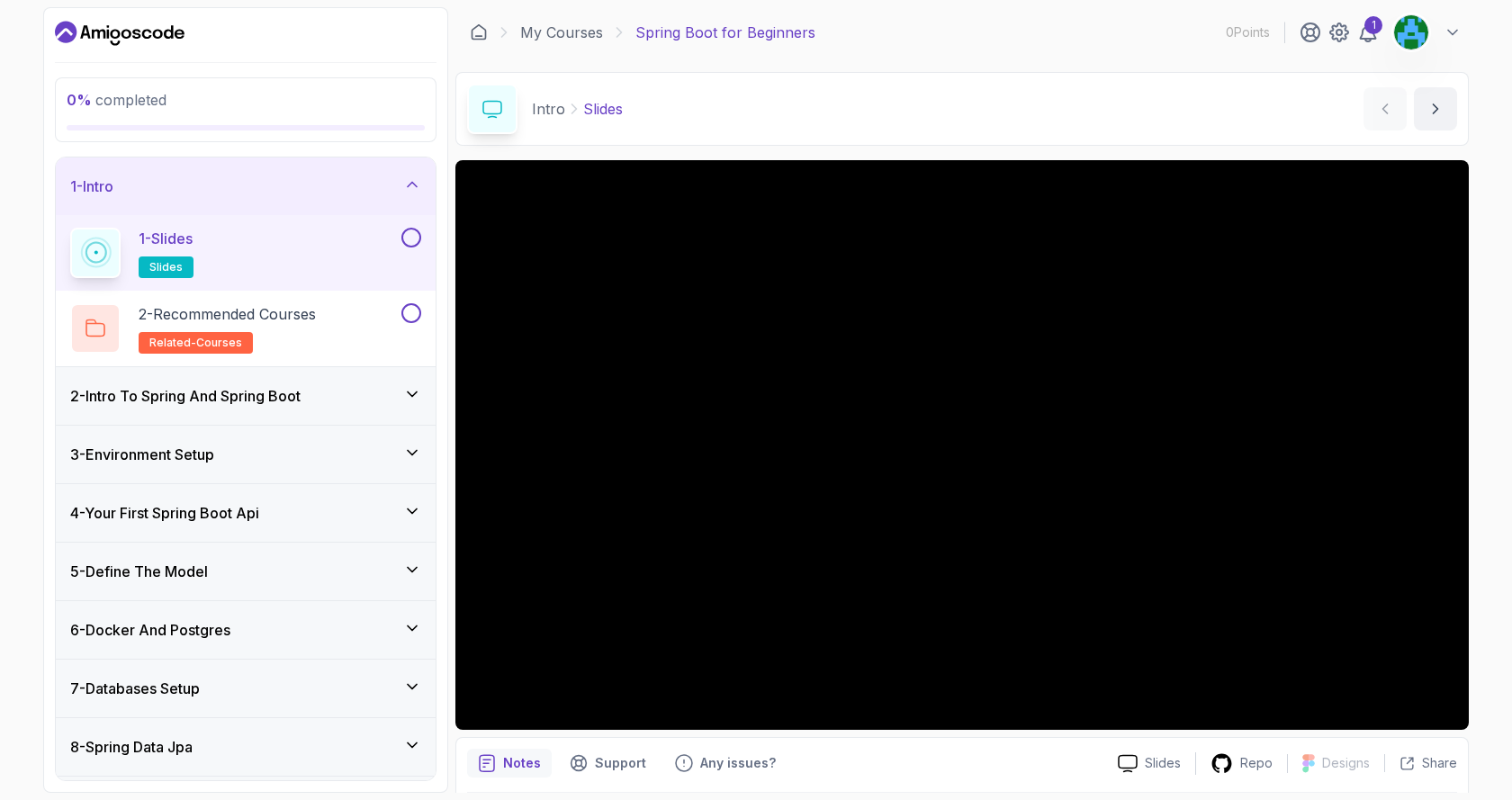
click at [410, 387] on icon at bounding box center [412, 394] width 18 height 18
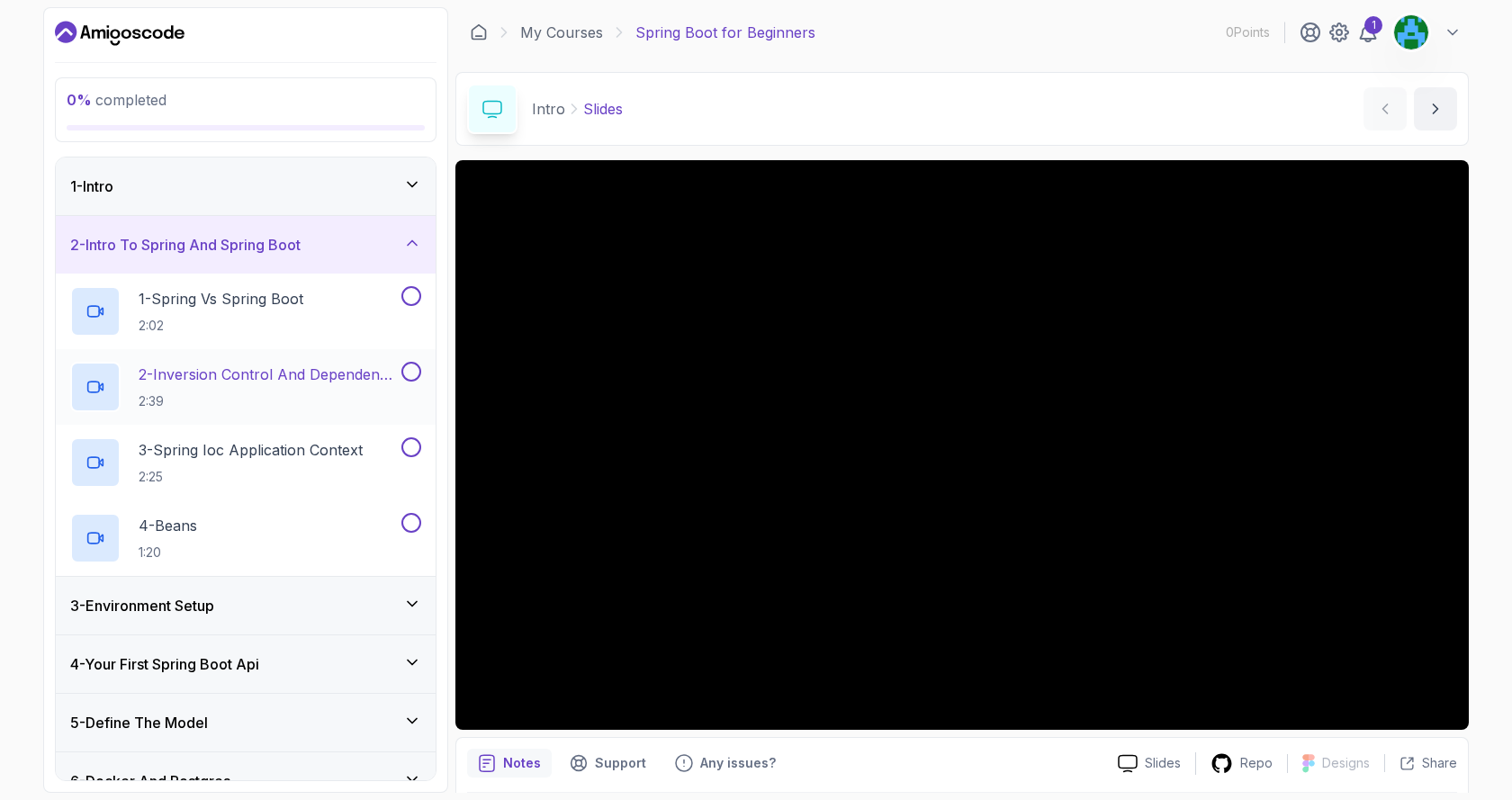
scroll to position [360, 0]
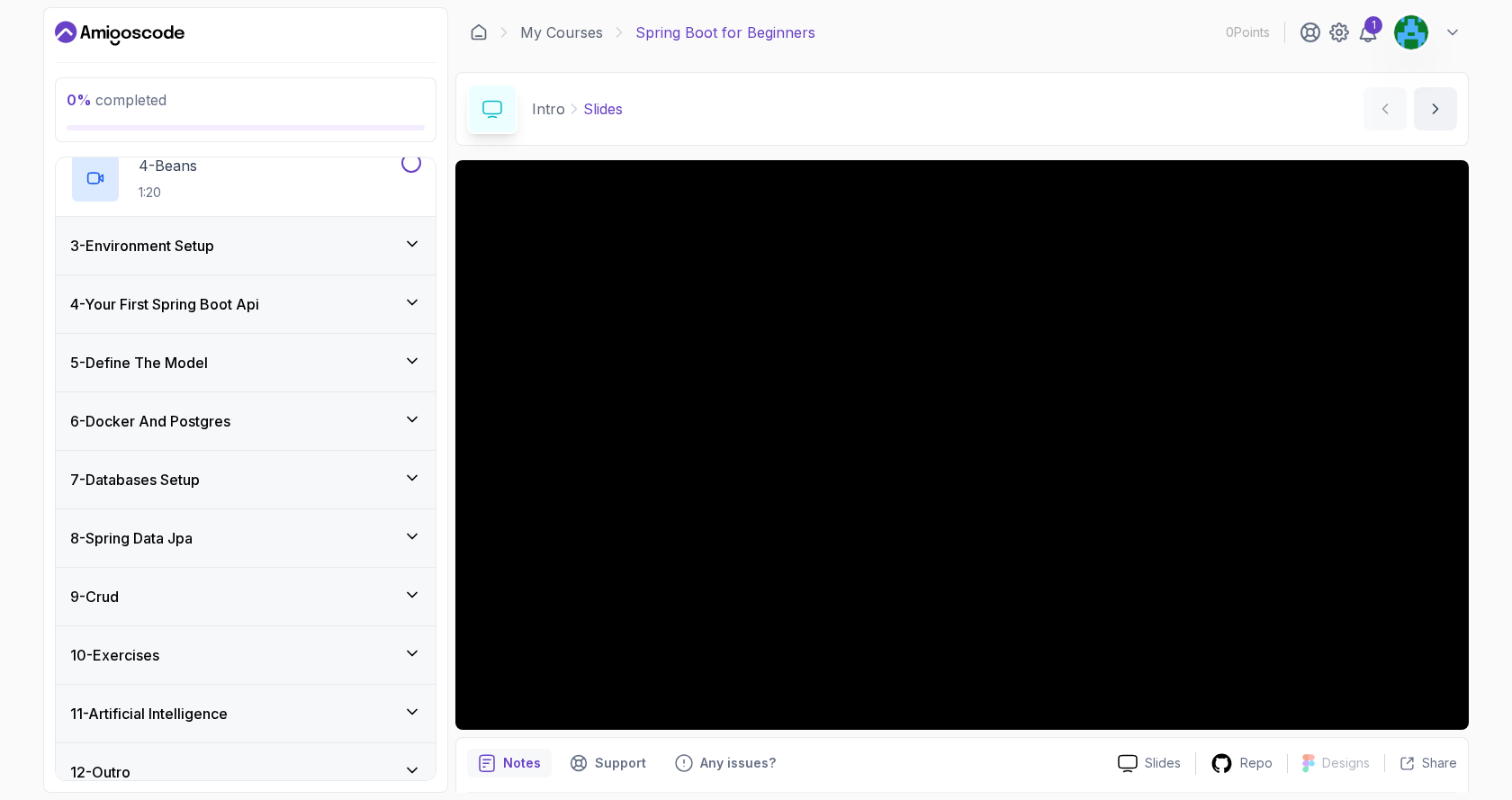
click at [412, 236] on icon at bounding box center [412, 244] width 18 height 18
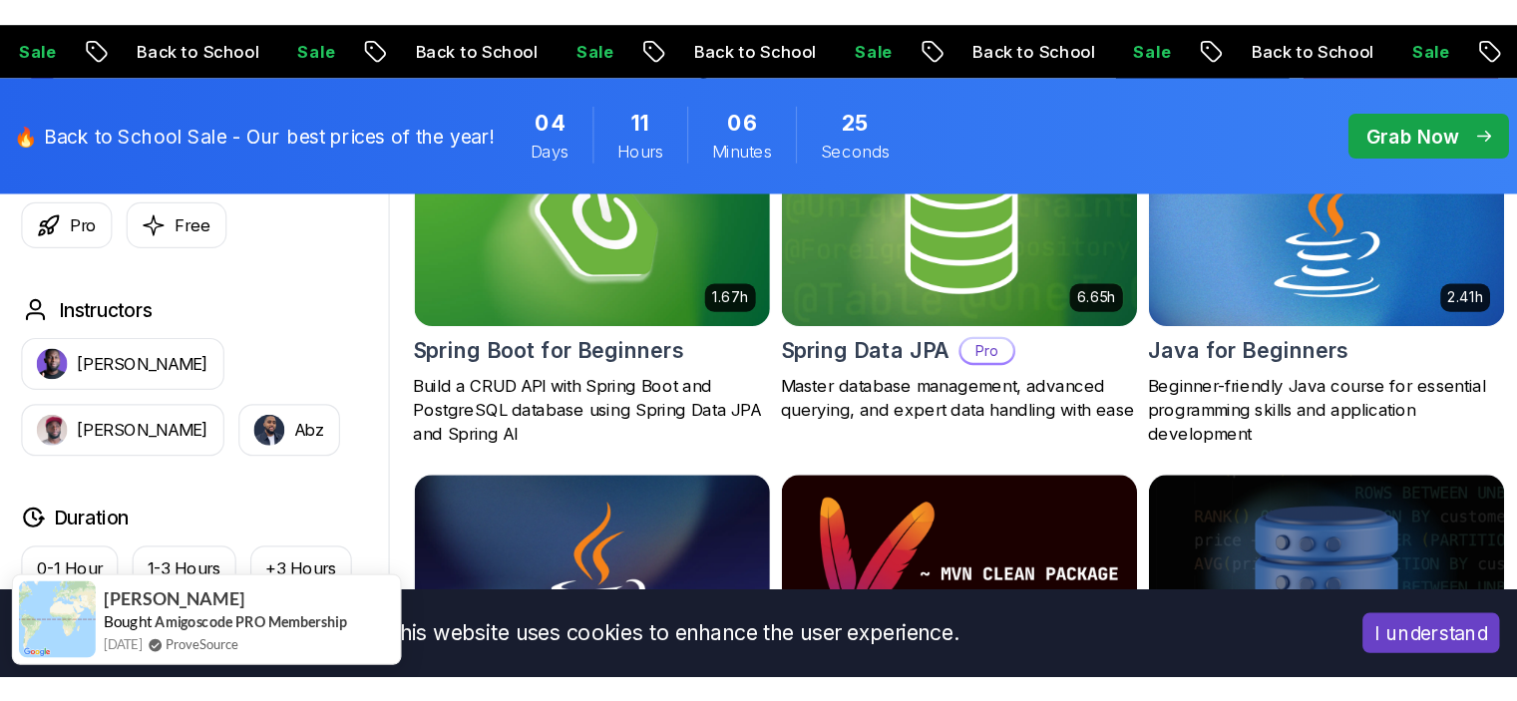
scroll to position [998, 0]
